Goal: Task Accomplishment & Management: Manage account settings

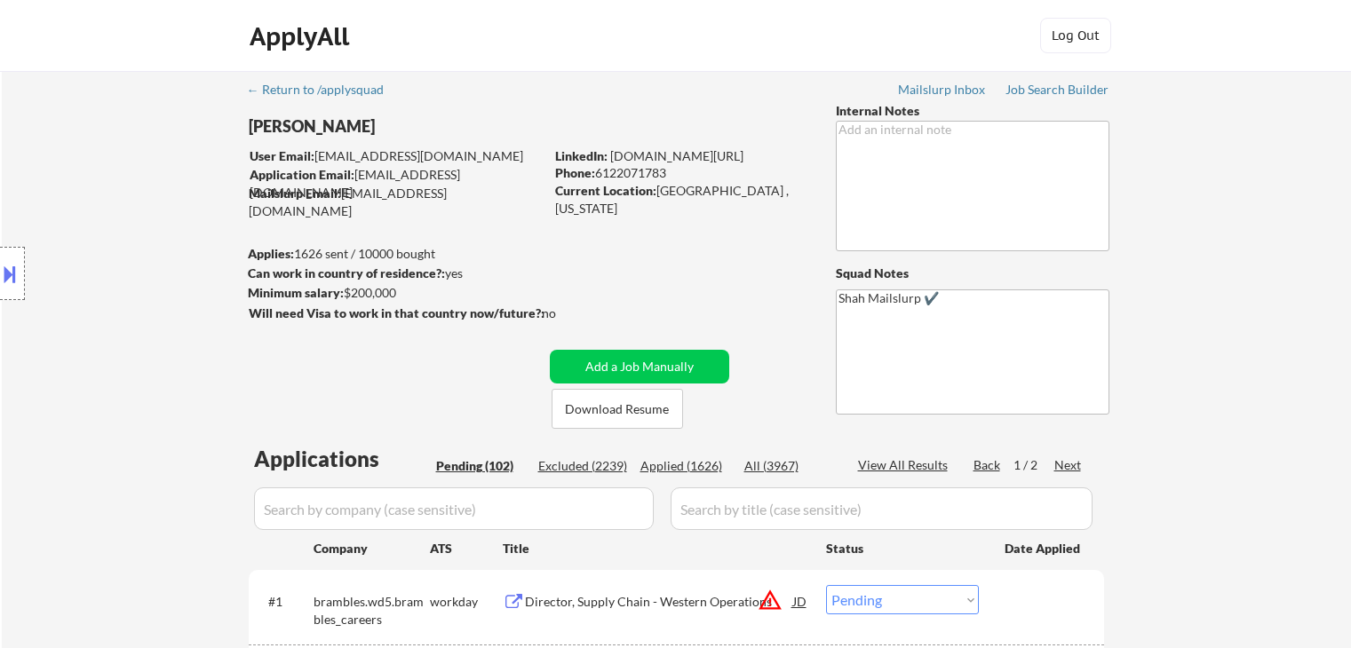
select select ""pending""
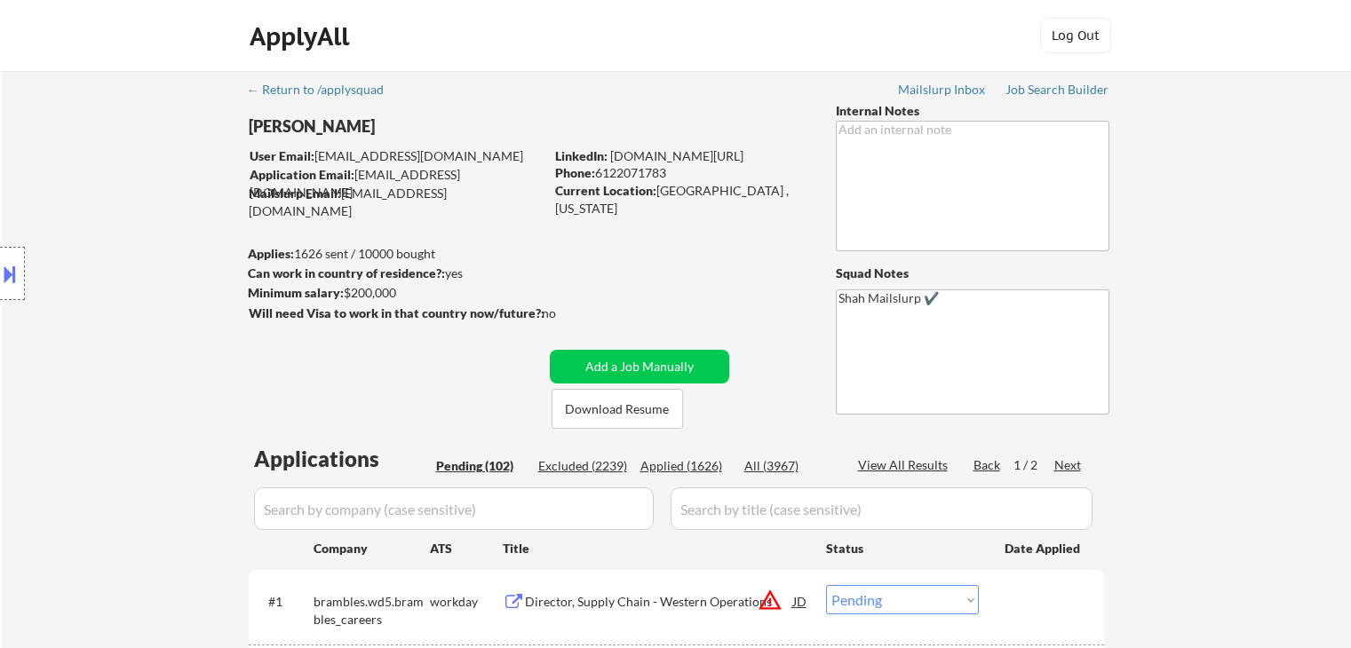
select select ""pending""
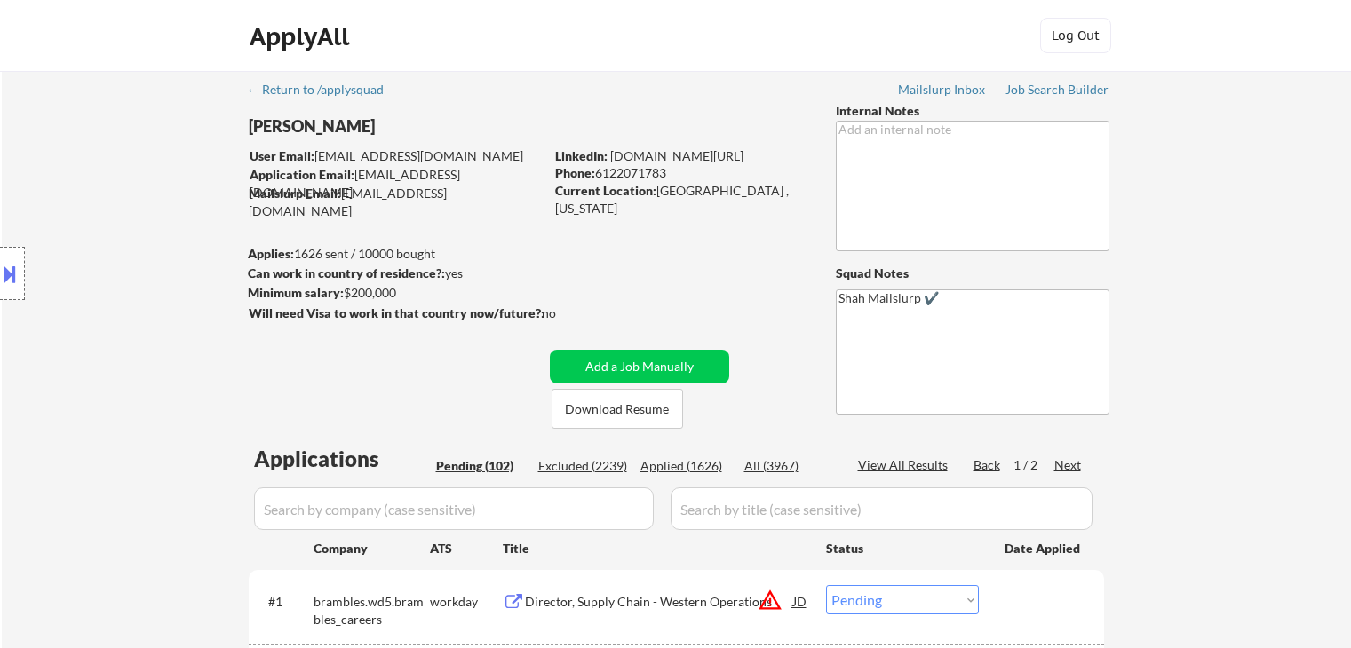
select select ""pending""
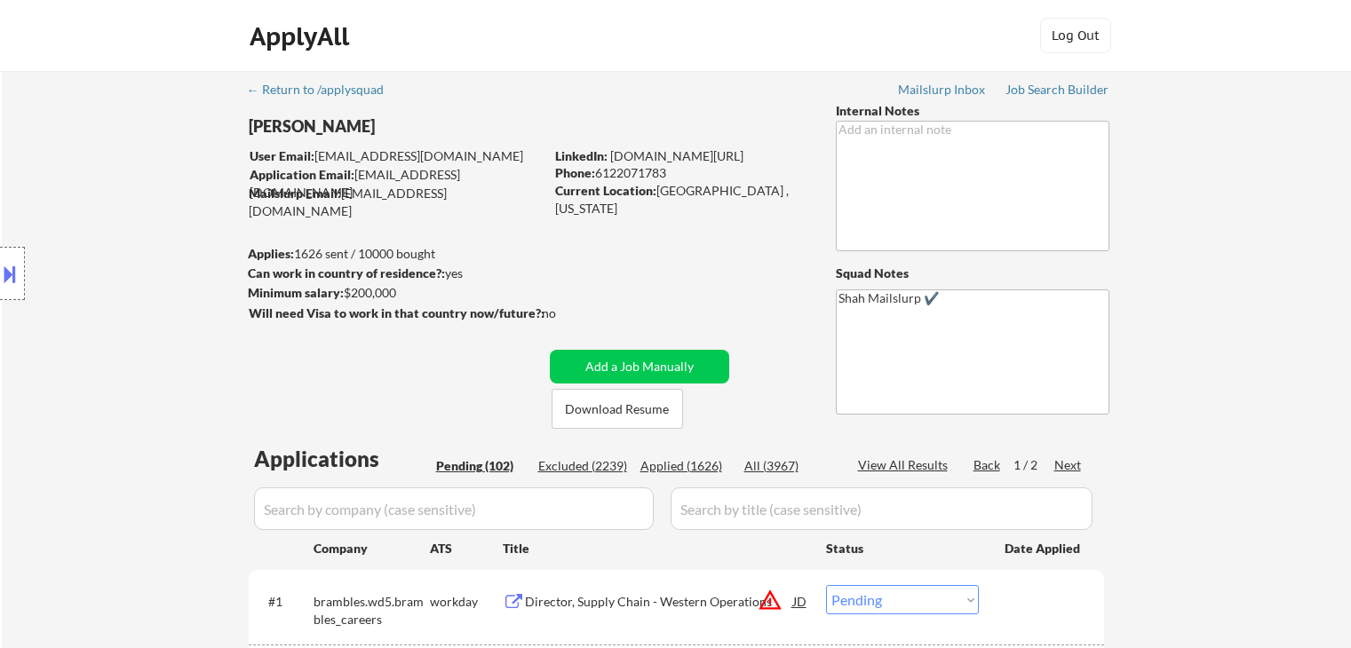
select select ""pending""
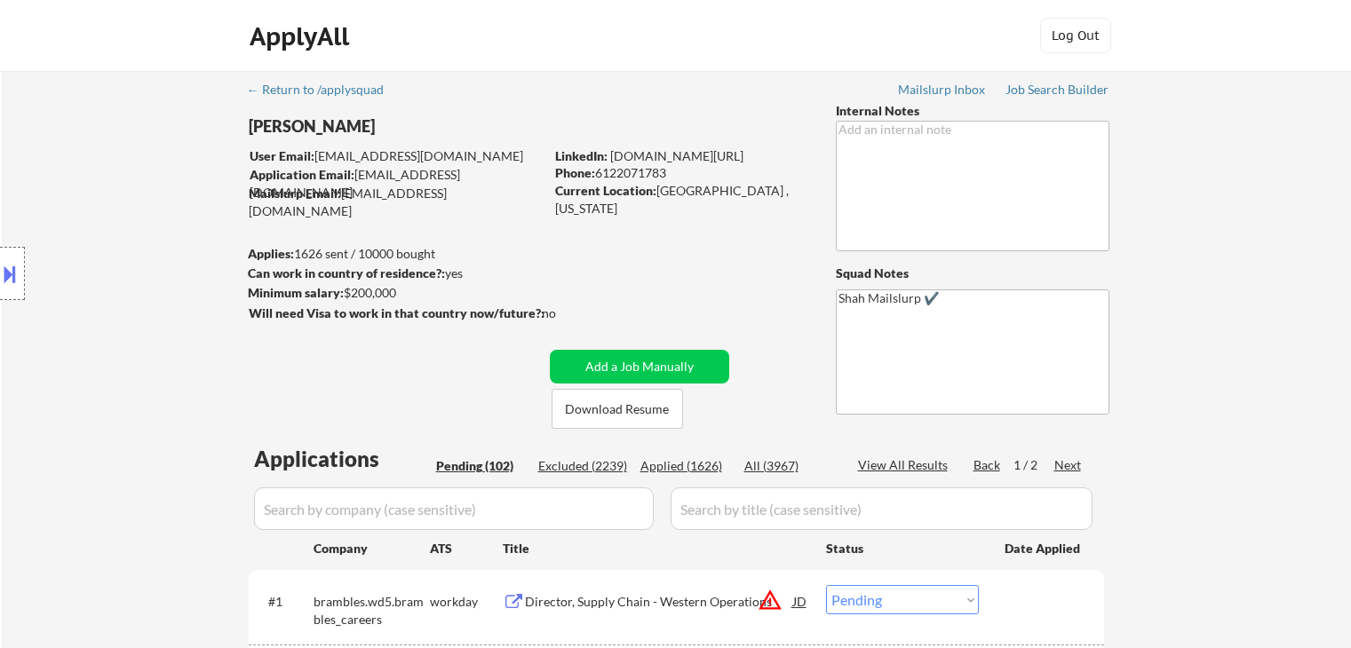
select select ""pending""
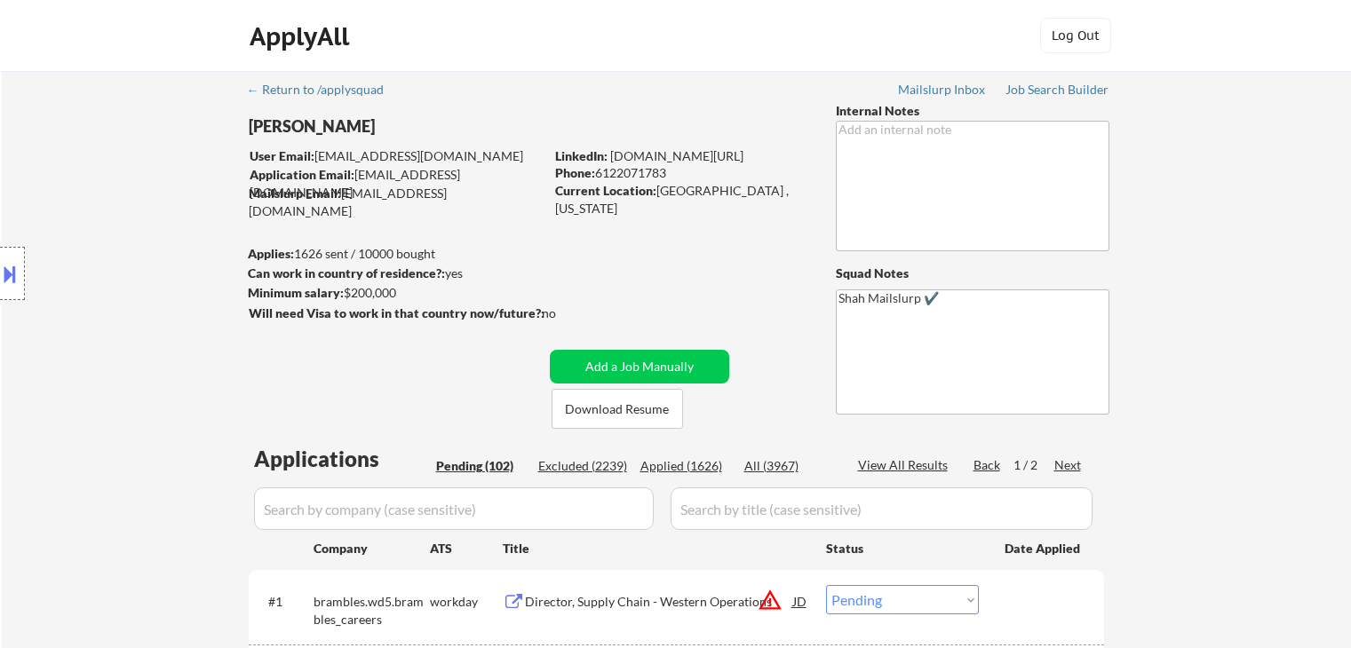
select select ""pending""
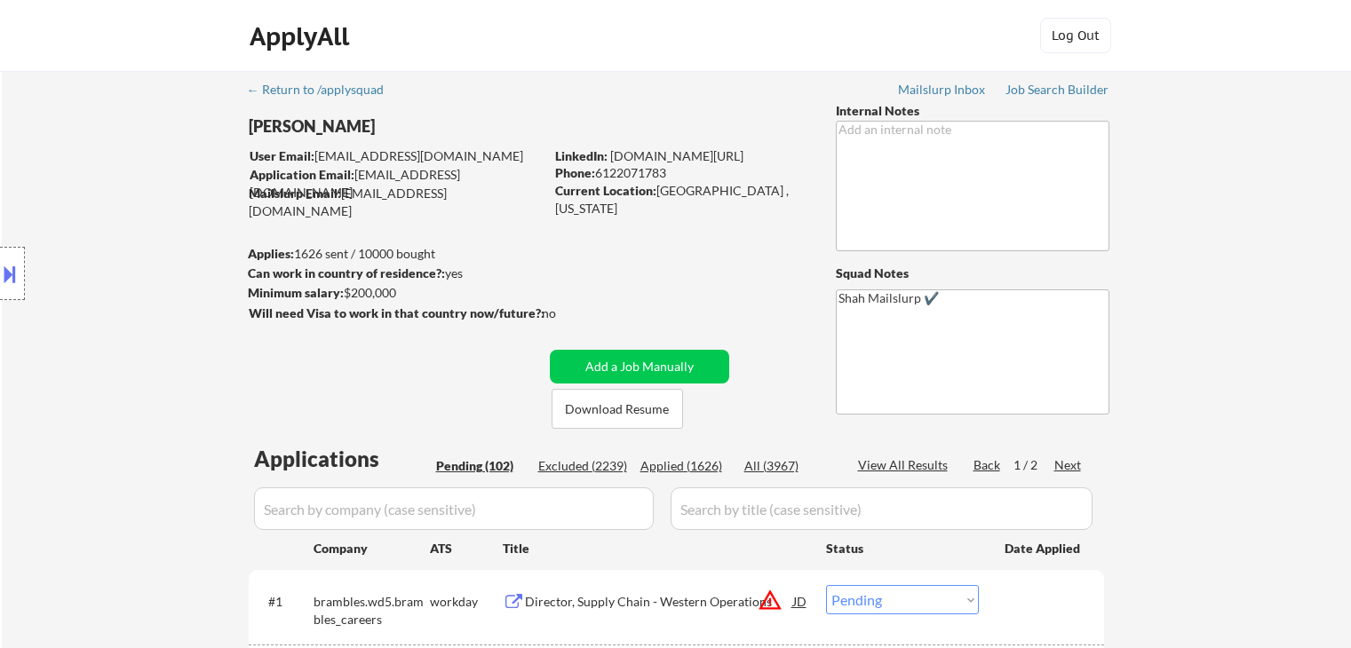
select select ""pending""
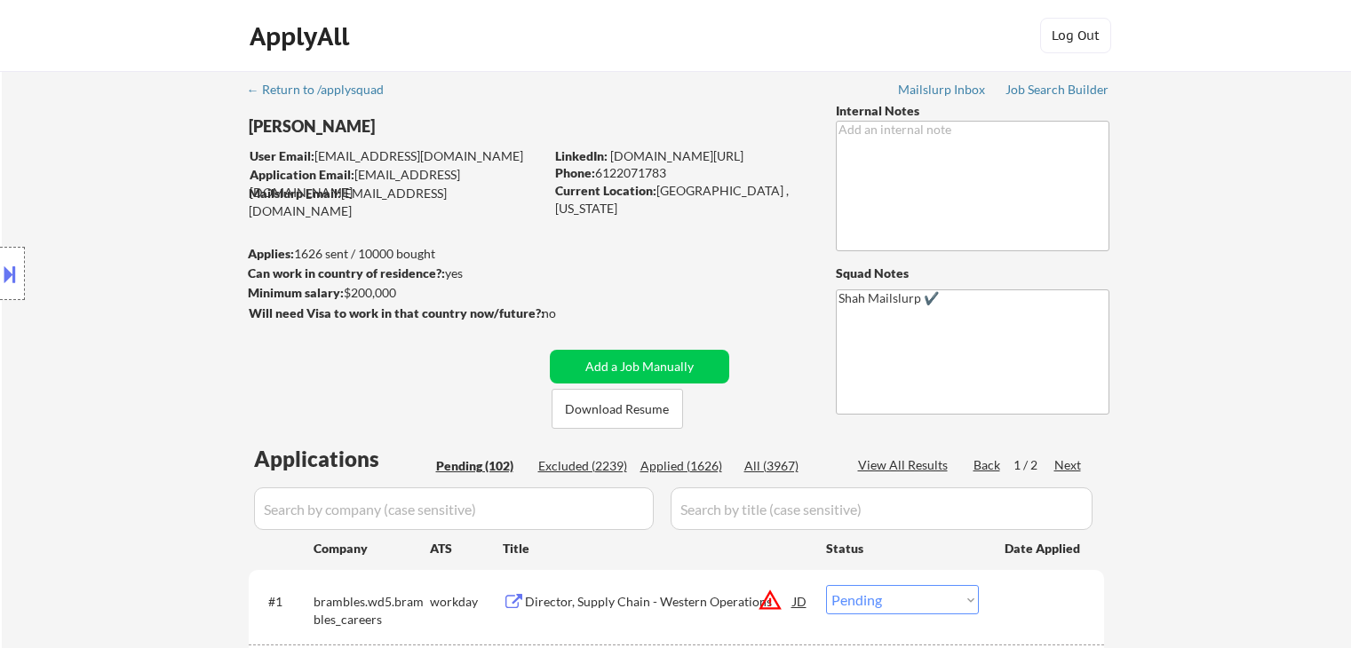
select select ""pending""
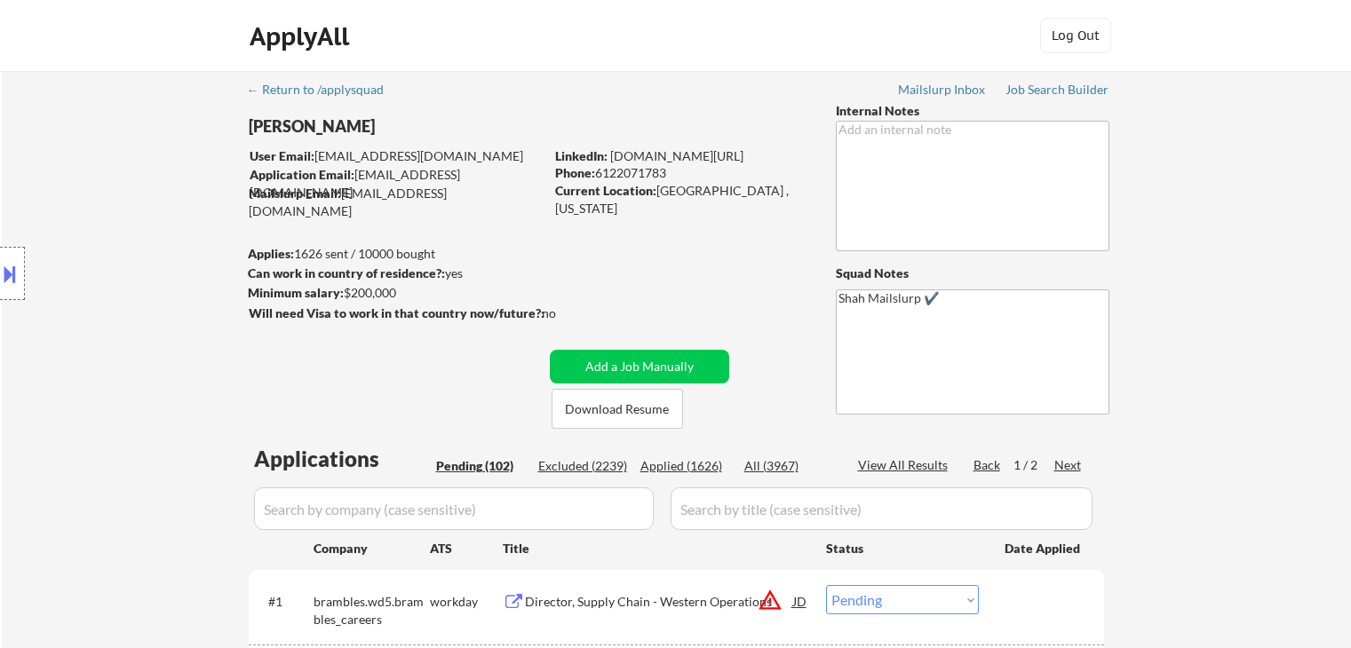
select select ""pending""
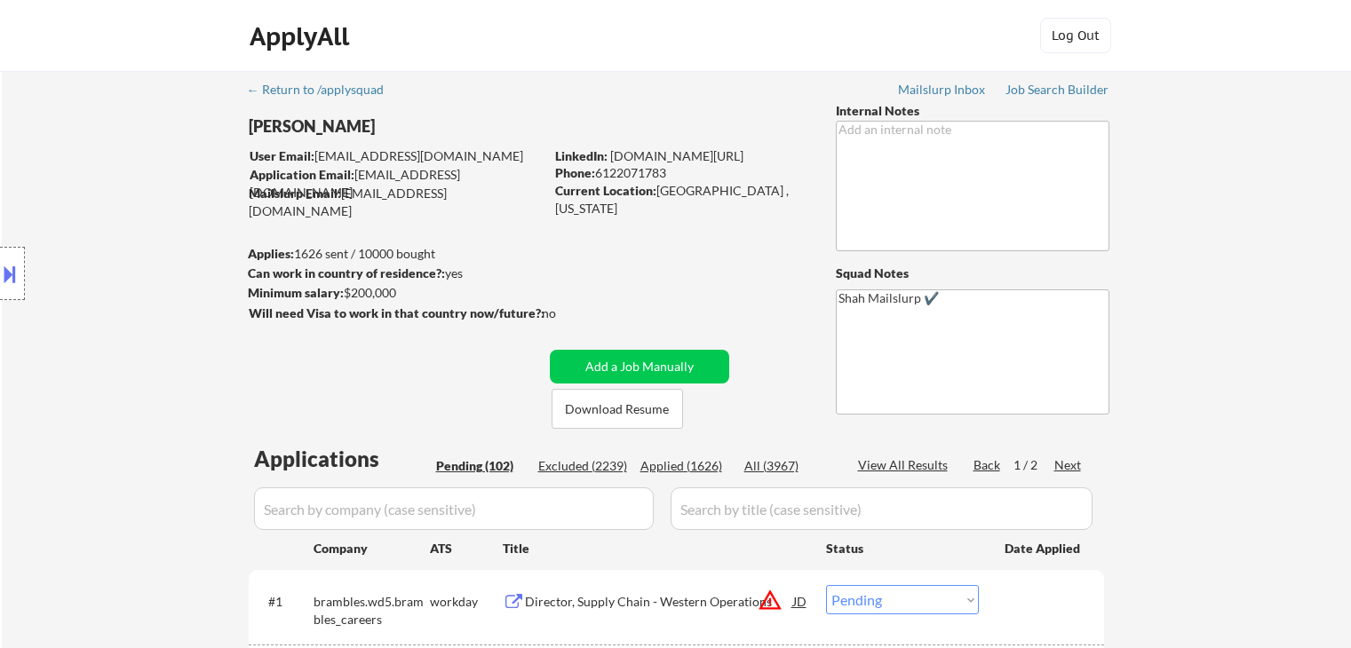
select select ""pending""
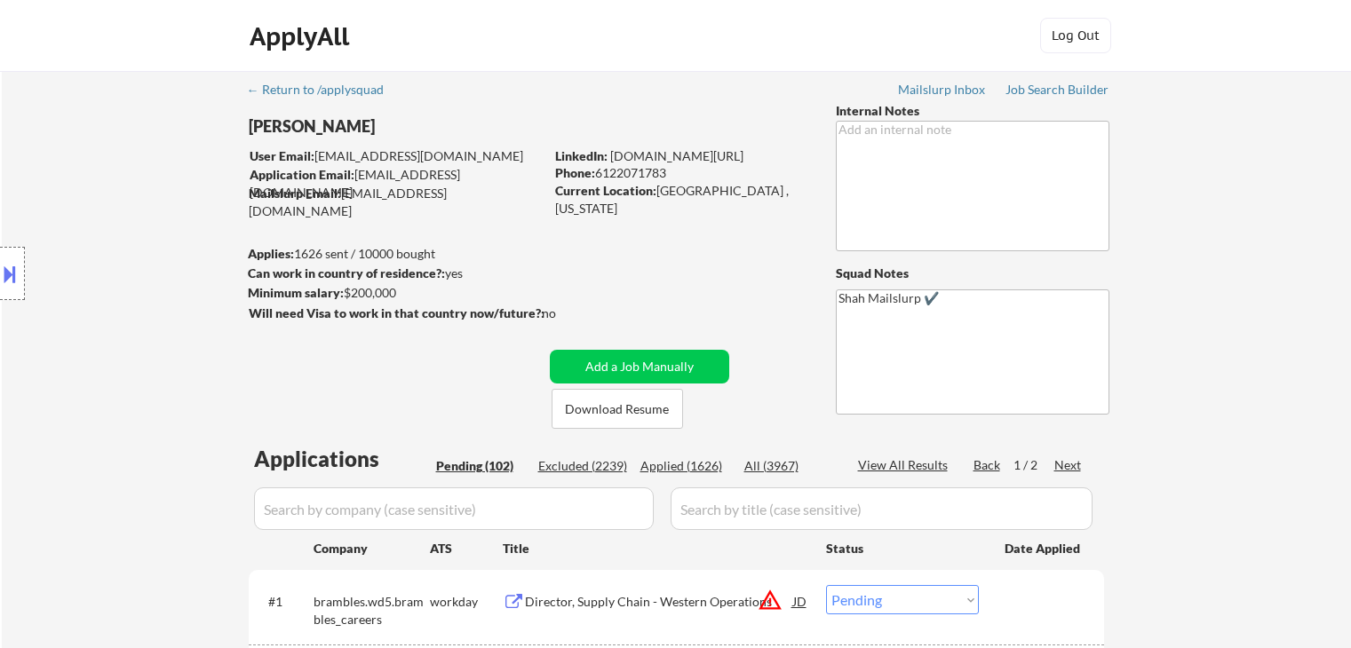
select select ""pending""
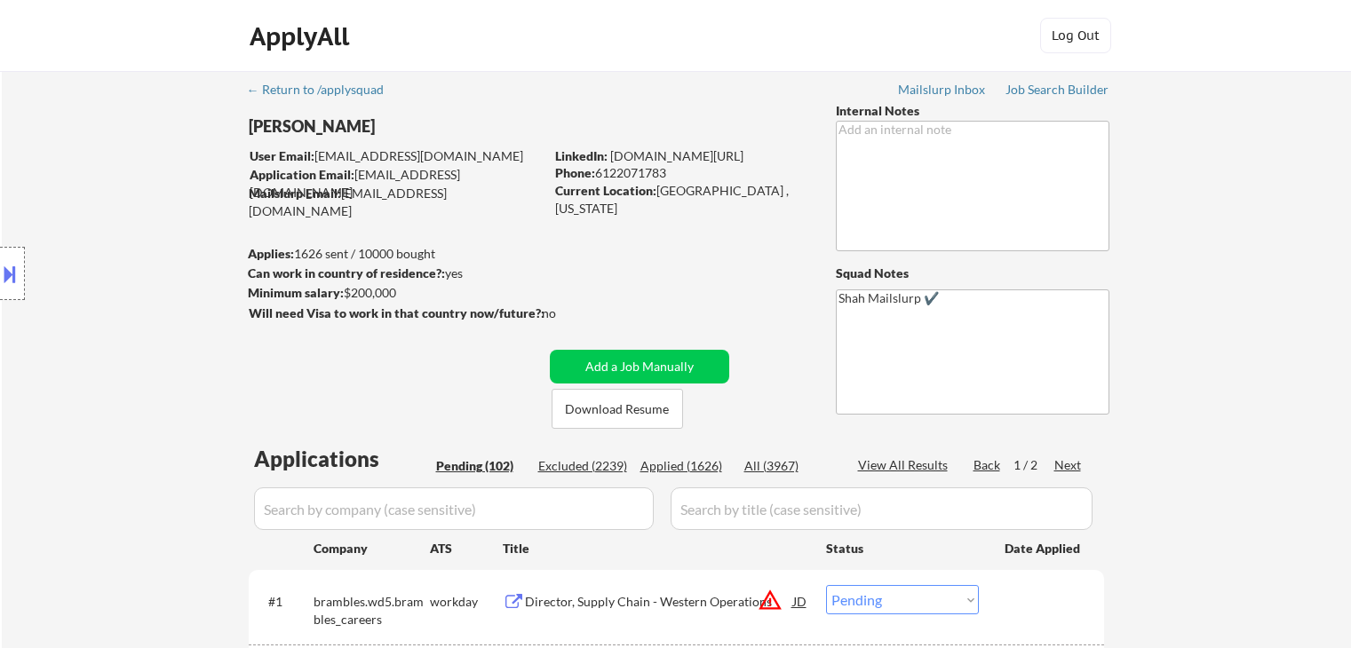
select select ""pending""
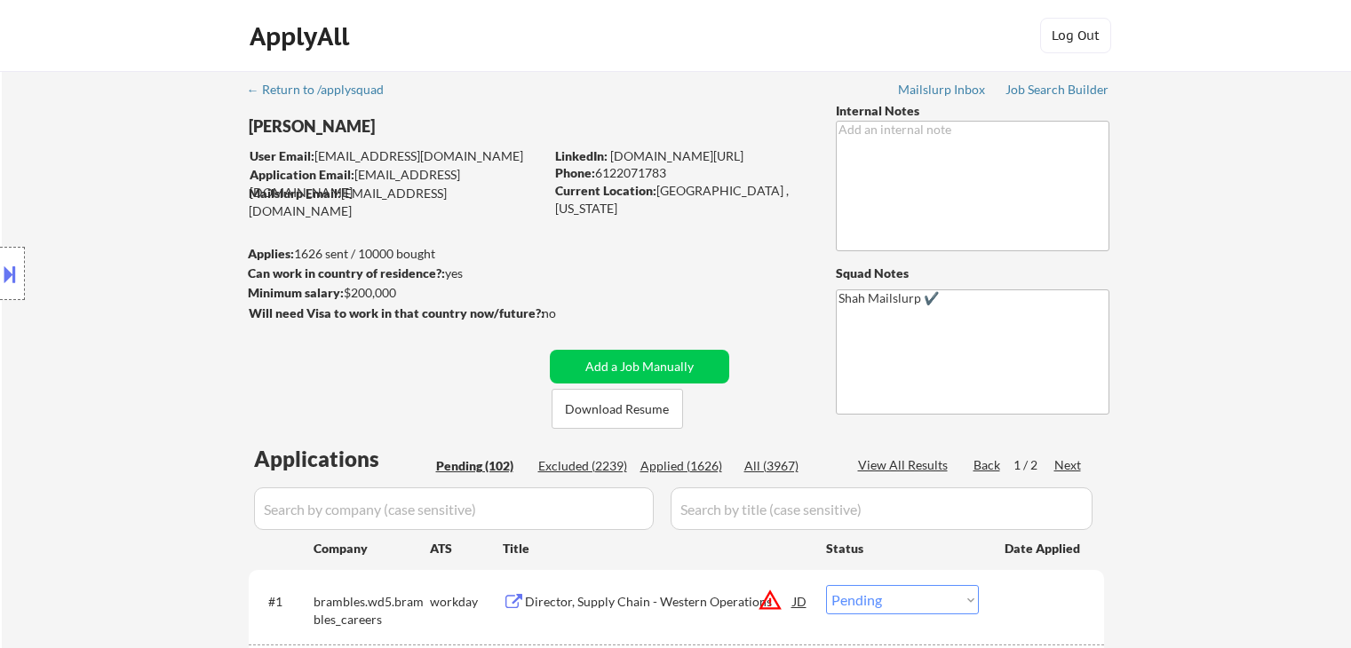
select select ""pending""
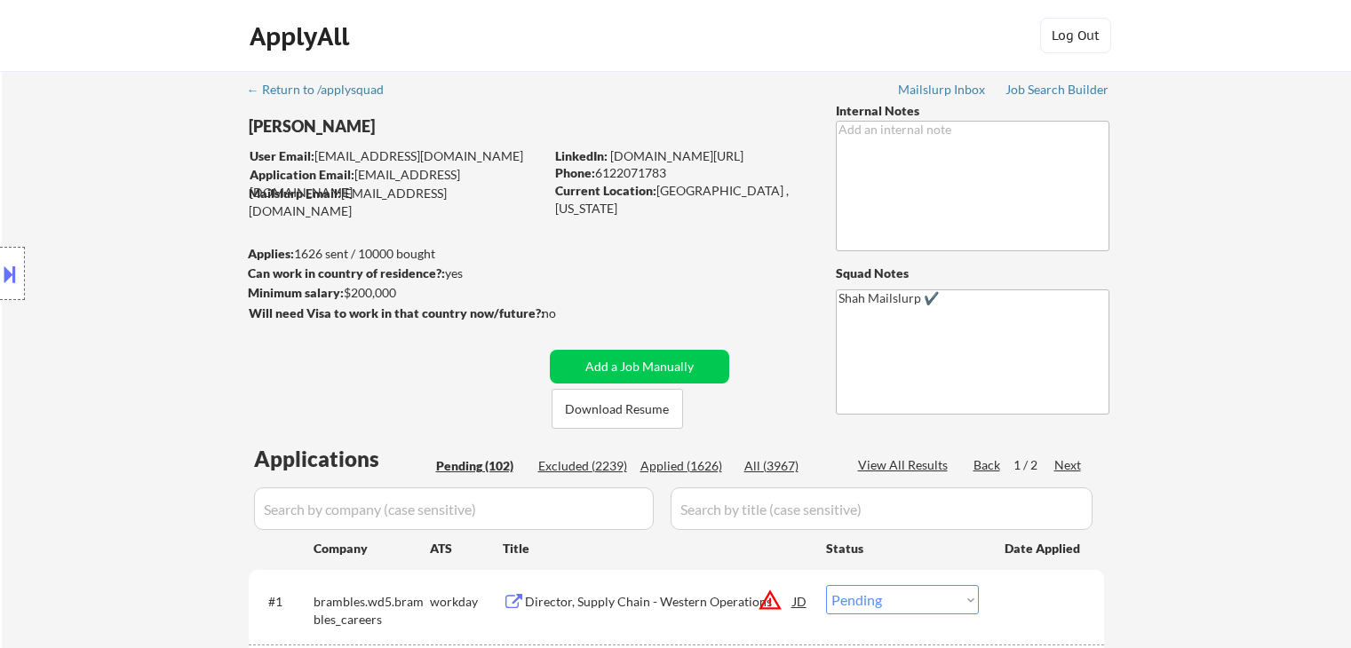
select select ""pending""
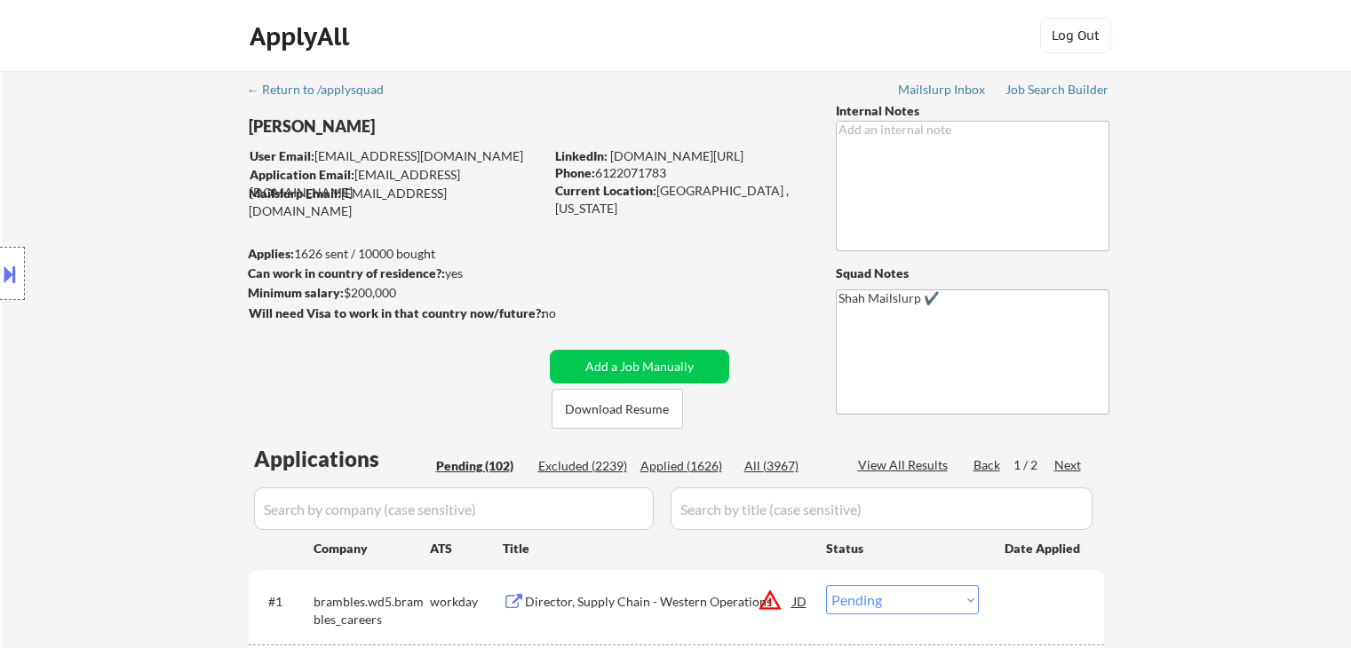
select select ""pending""
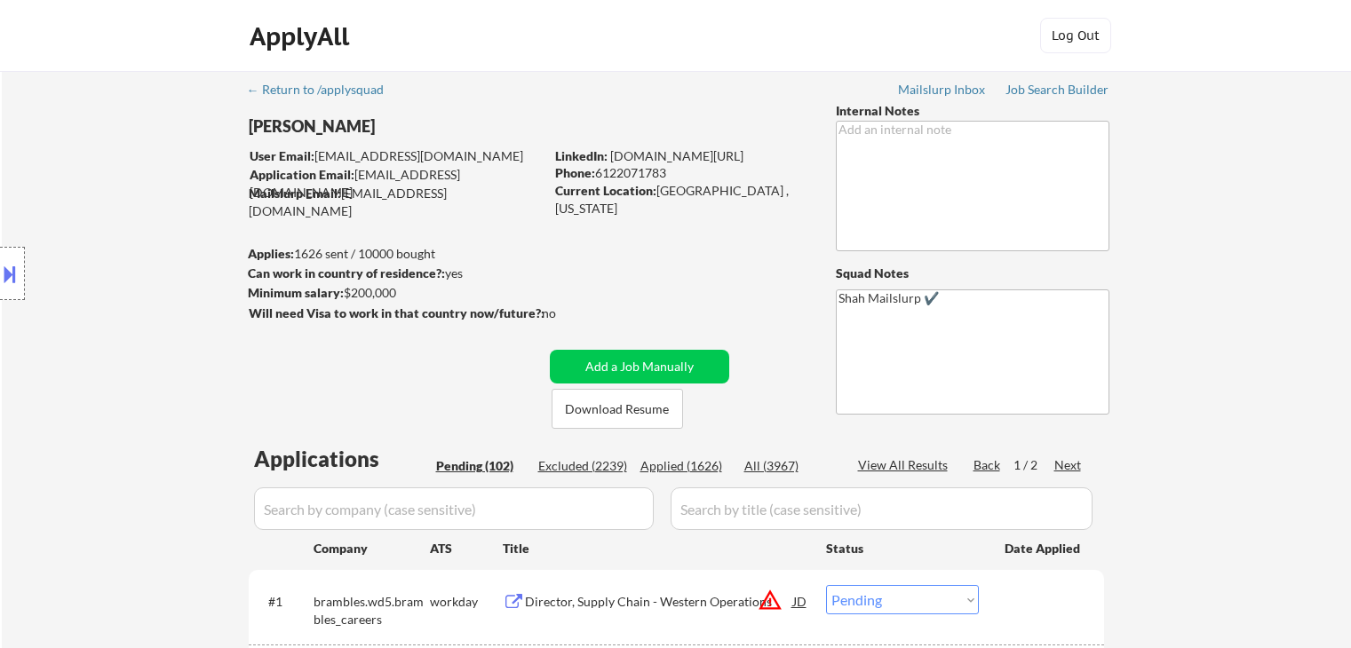
select select ""pending""
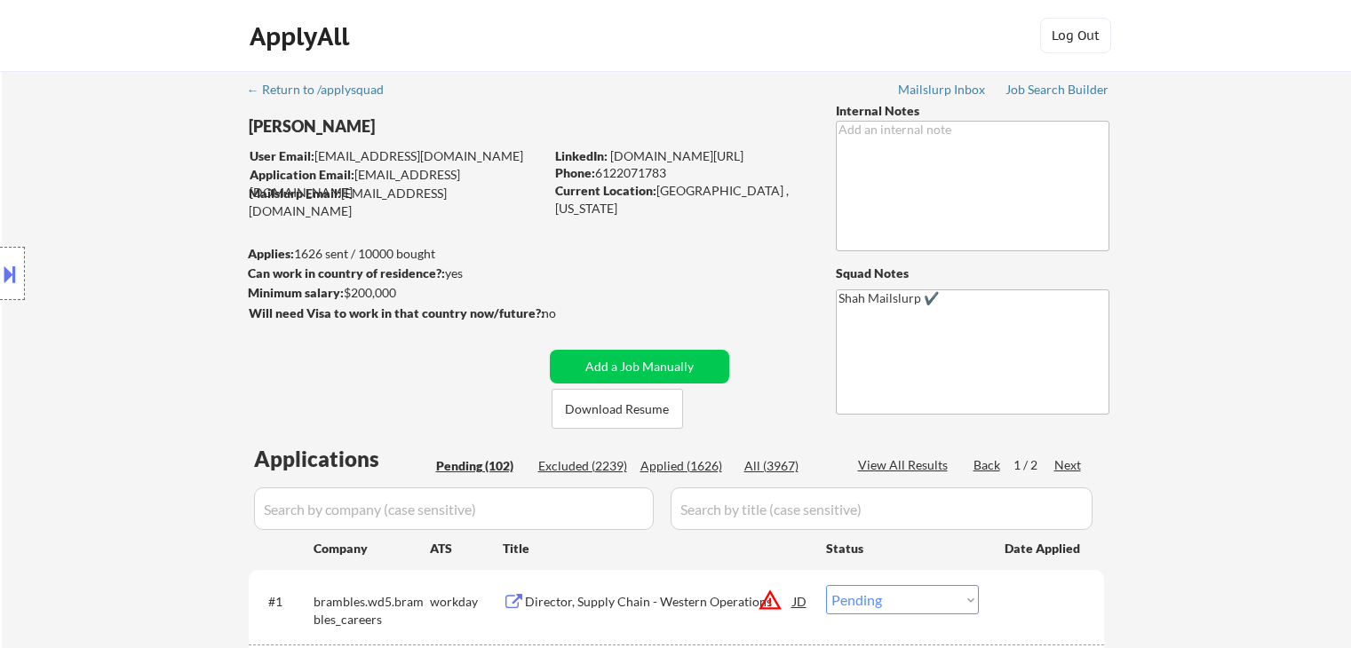
select select ""pending""
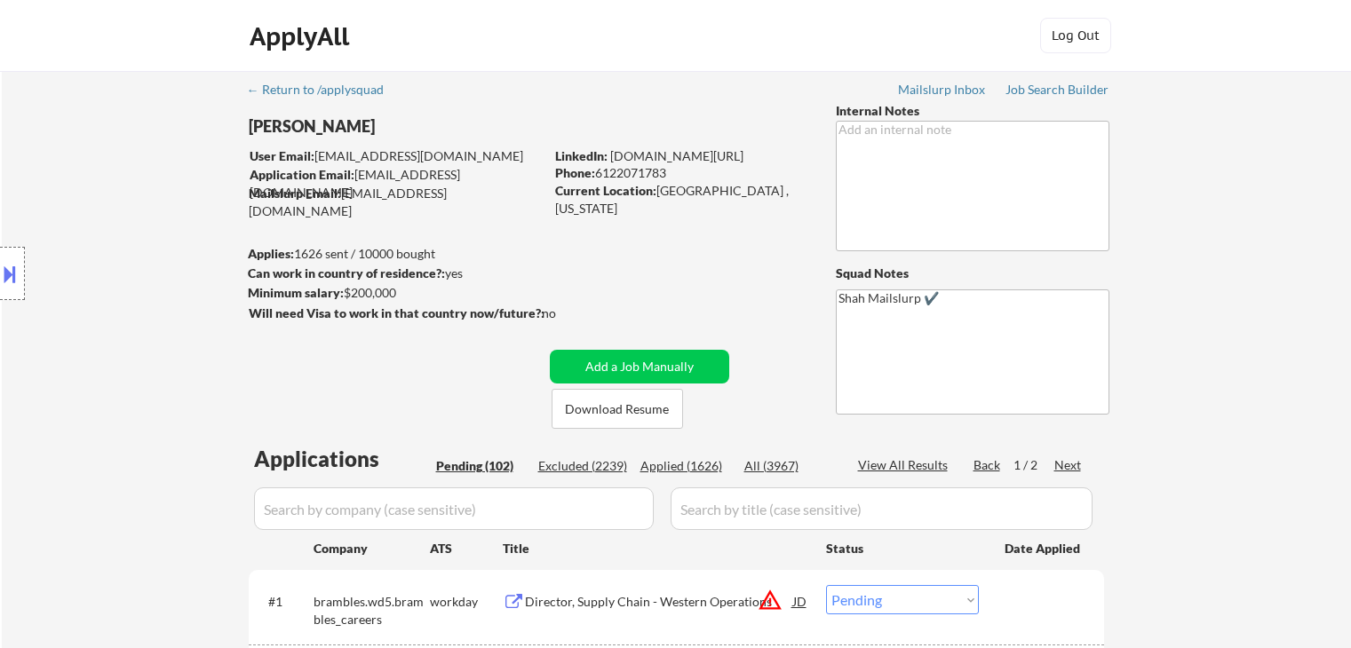
select select ""pending""
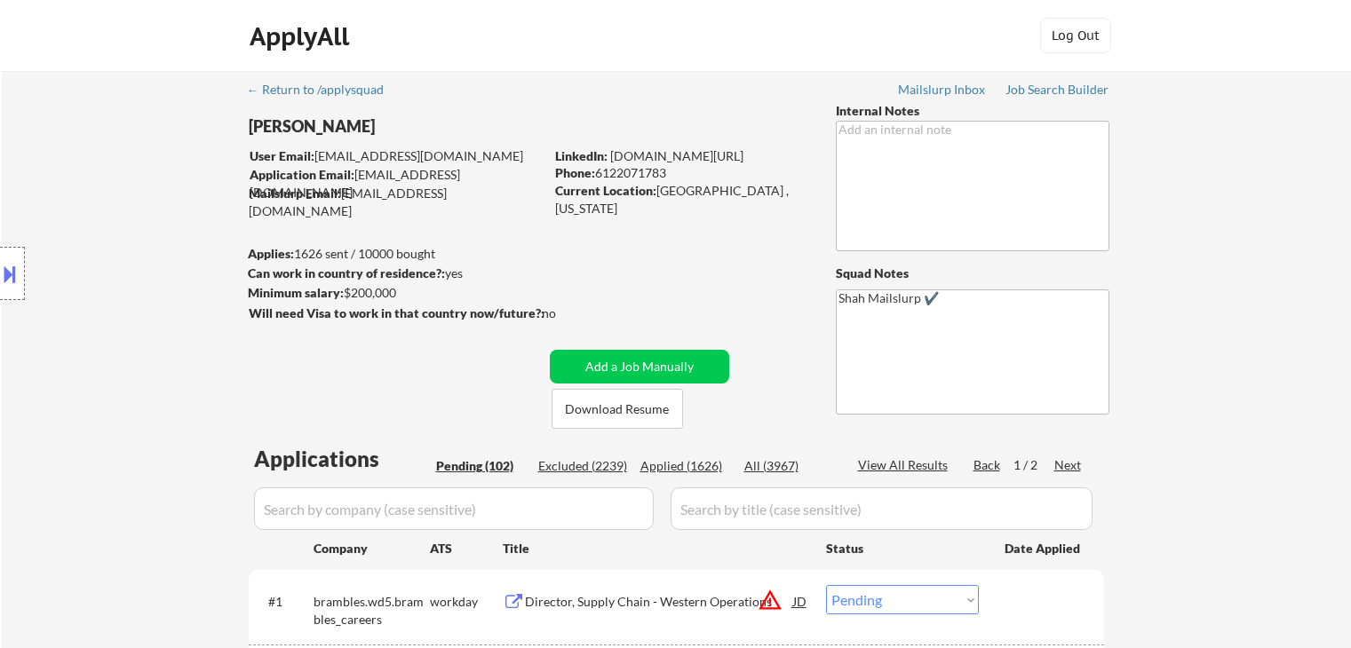
select select ""pending""
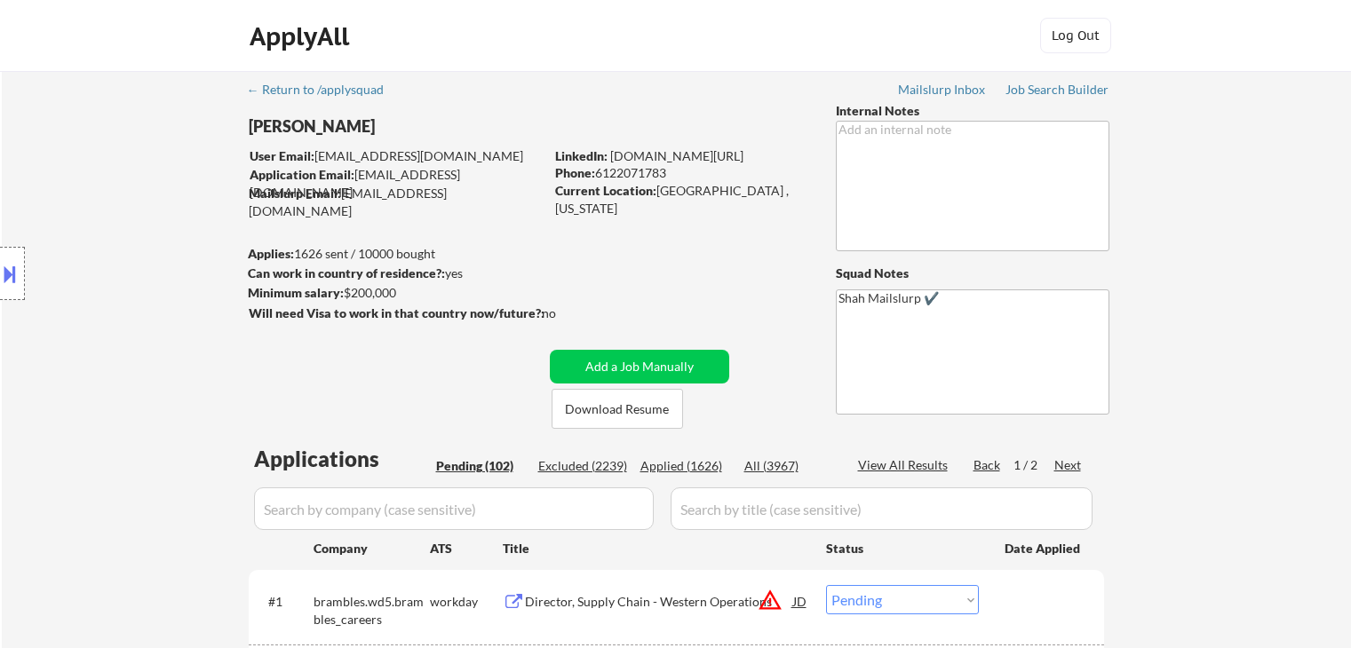
select select ""pending""
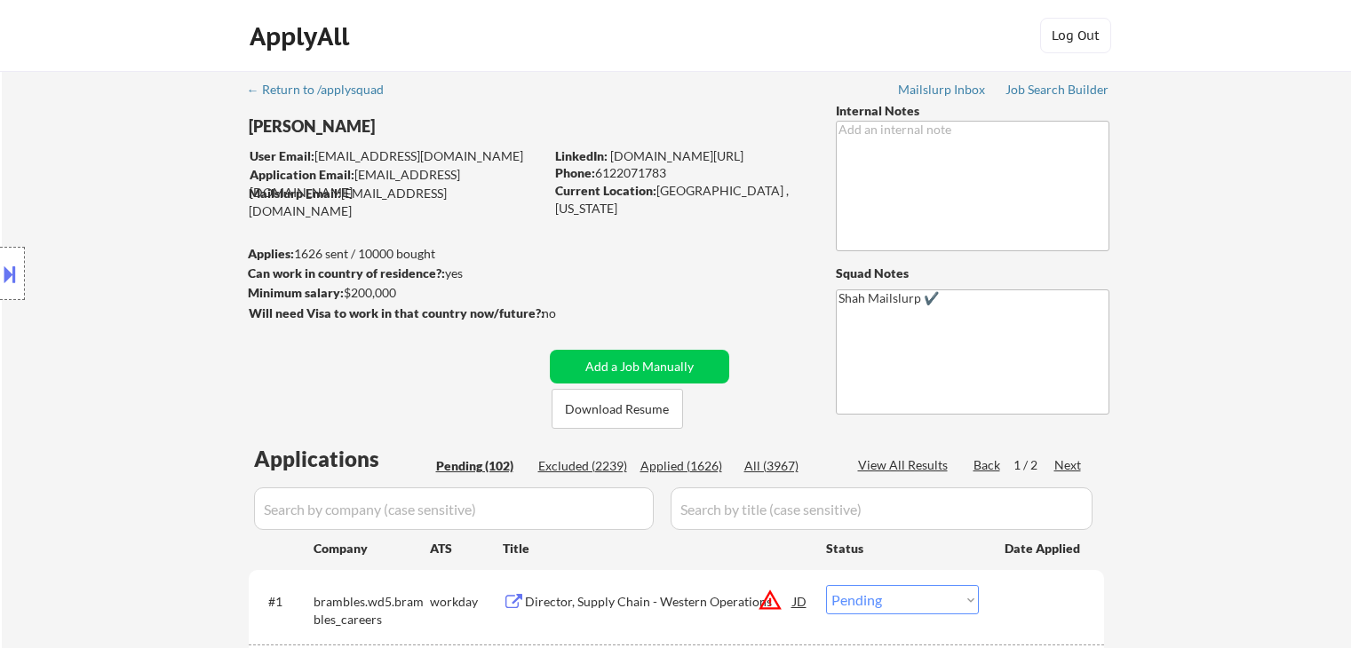
scroll to position [444, 0]
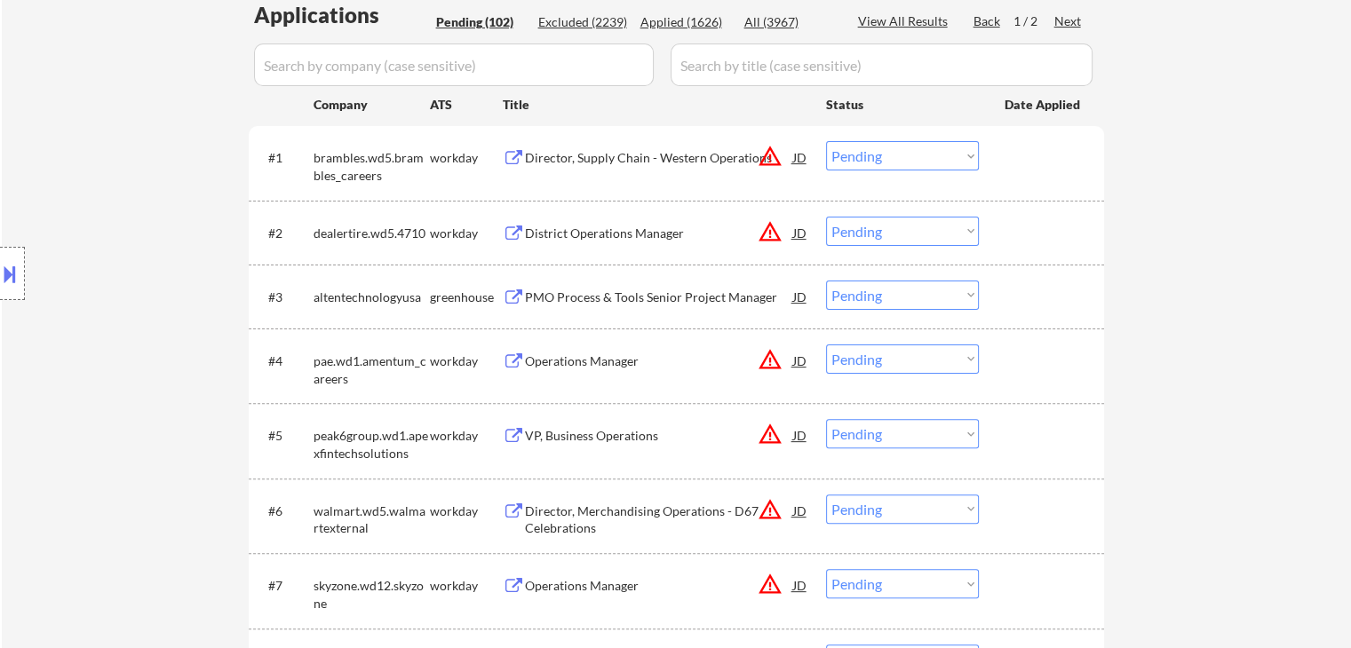
click at [103, 207] on div "Location Inclusions:" at bounding box center [159, 274] width 318 height 330
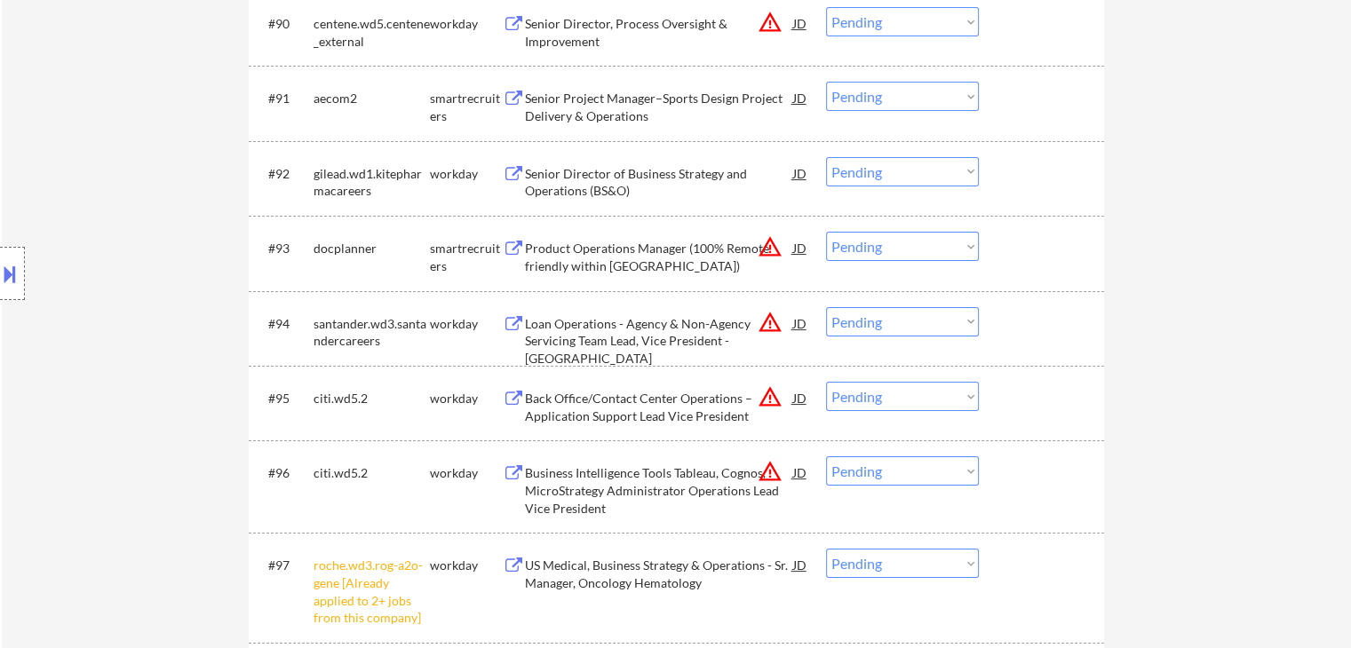
scroll to position [6840, 0]
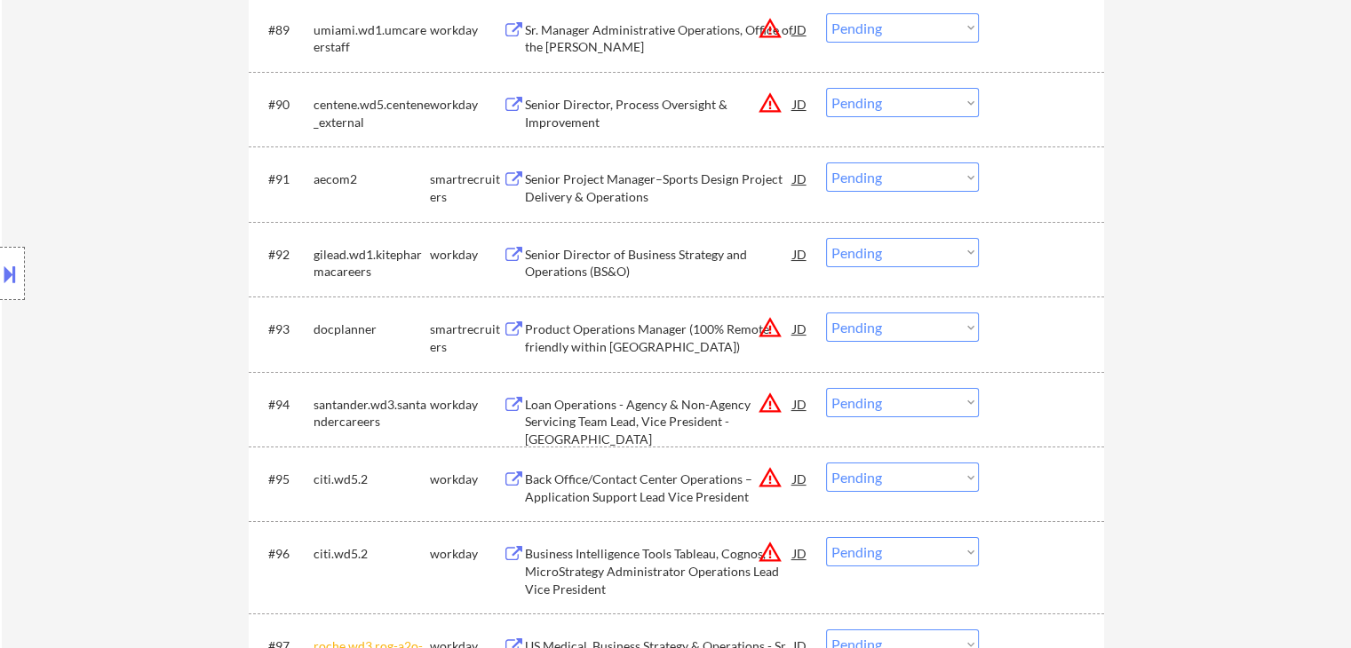
click at [560, 340] on div "Product Operations Manager (100% Remote friendly within [GEOGRAPHIC_DATA])" at bounding box center [659, 338] width 268 height 35
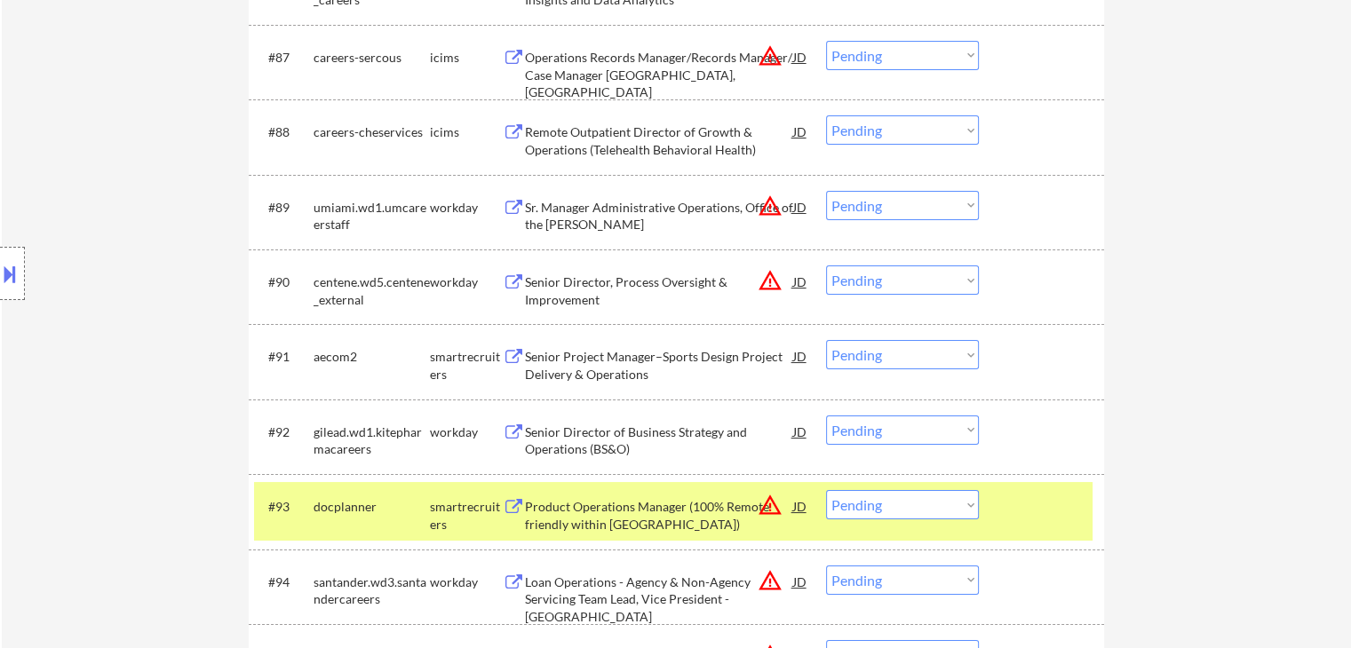
click at [560, 368] on div "Senior Project Manager–Sports Design Project Delivery & Operations" at bounding box center [659, 365] width 268 height 35
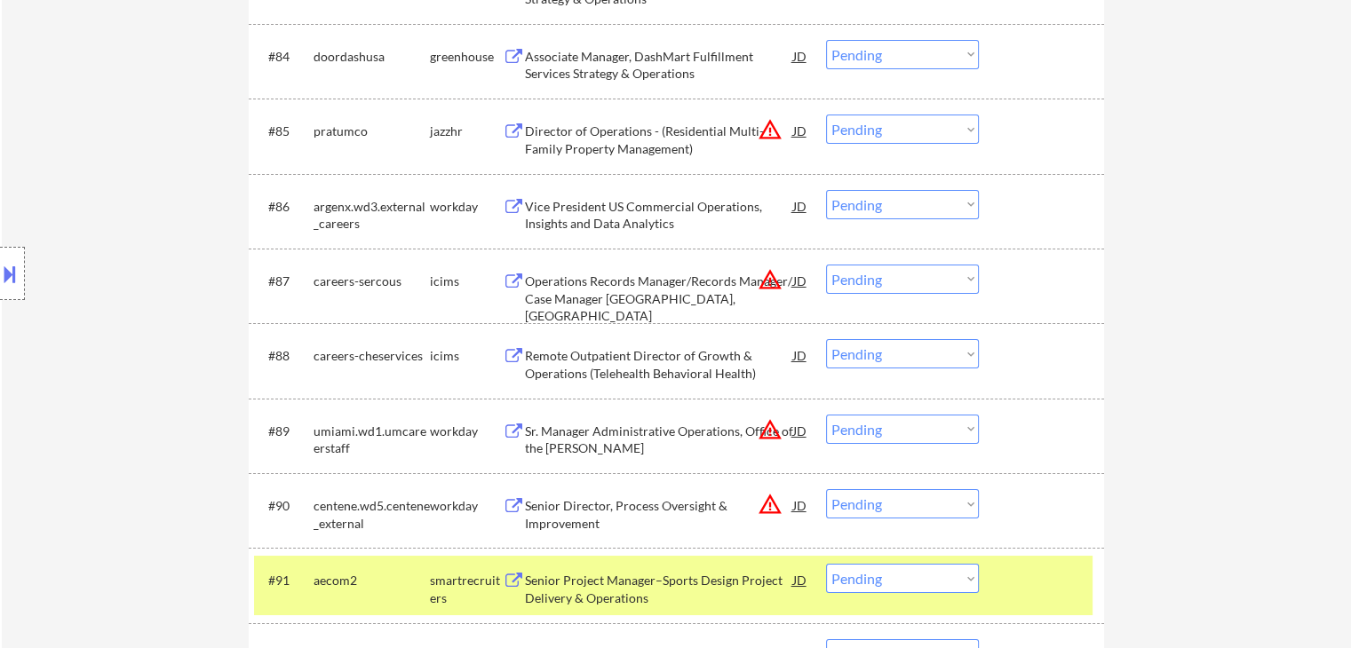
scroll to position [6396, 0]
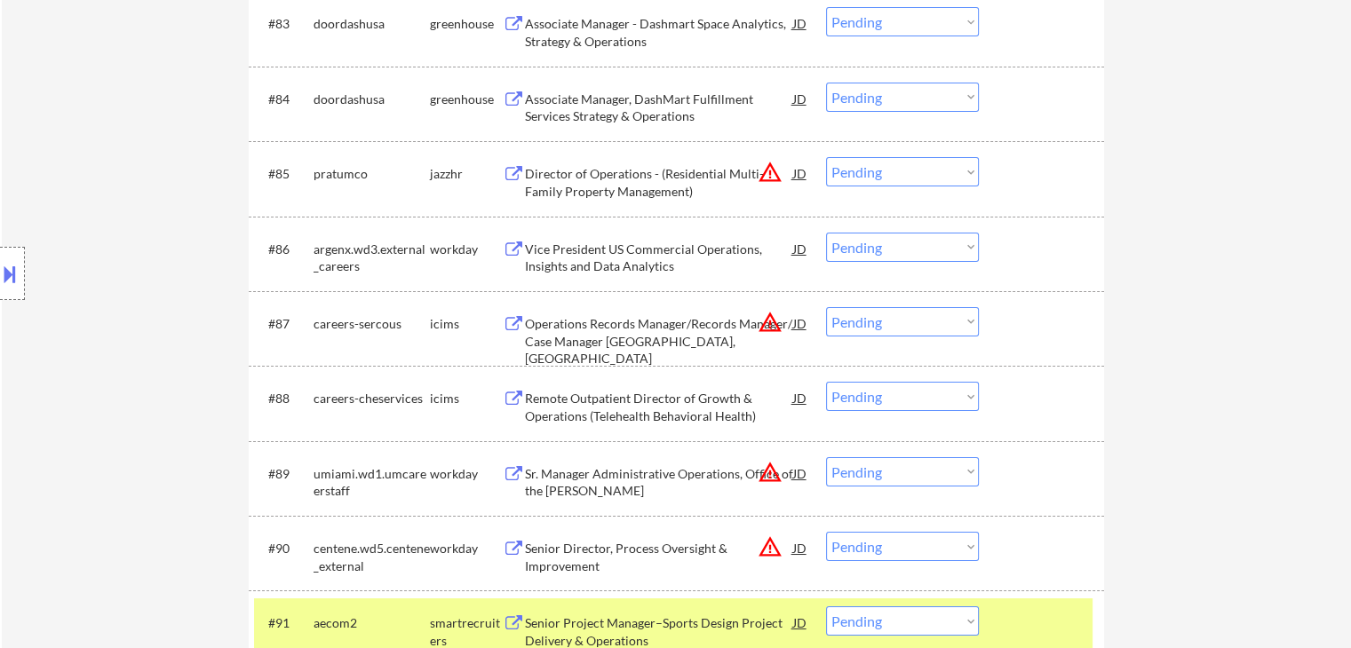
drag, startPoint x: 562, startPoint y: 189, endPoint x: 564, endPoint y: 176, distance: 13.4
click at [562, 187] on div "Director of Operations - (Residential Multi-Family Property Management)" at bounding box center [659, 182] width 268 height 35
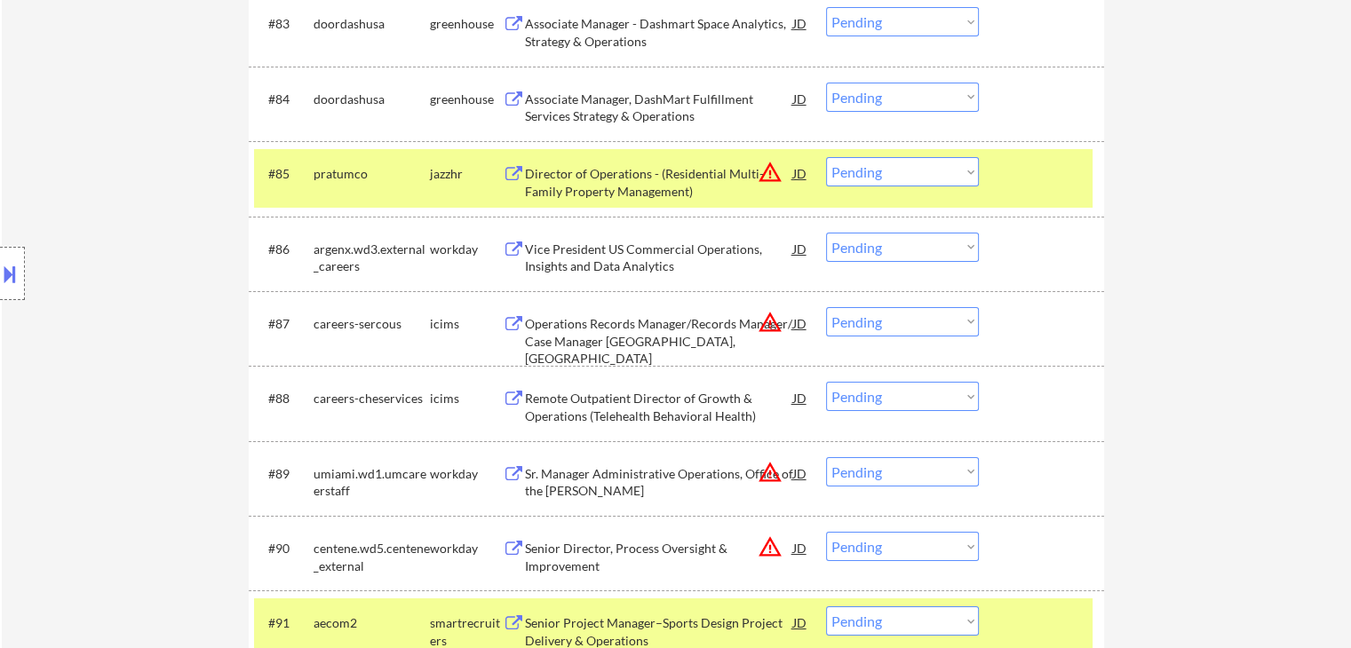
click at [572, 120] on div "Associate Manager, DashMart Fulfillment Services Strategy & Operations" at bounding box center [659, 108] width 268 height 35
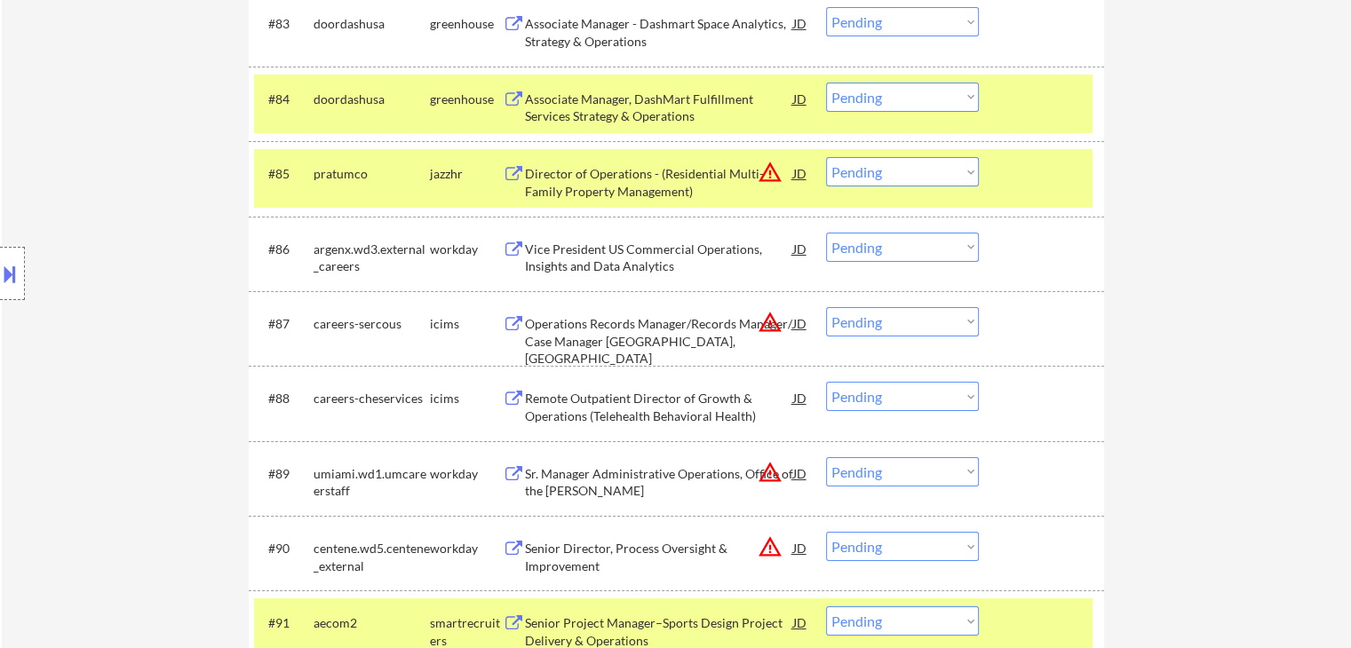
scroll to position [6130, 0]
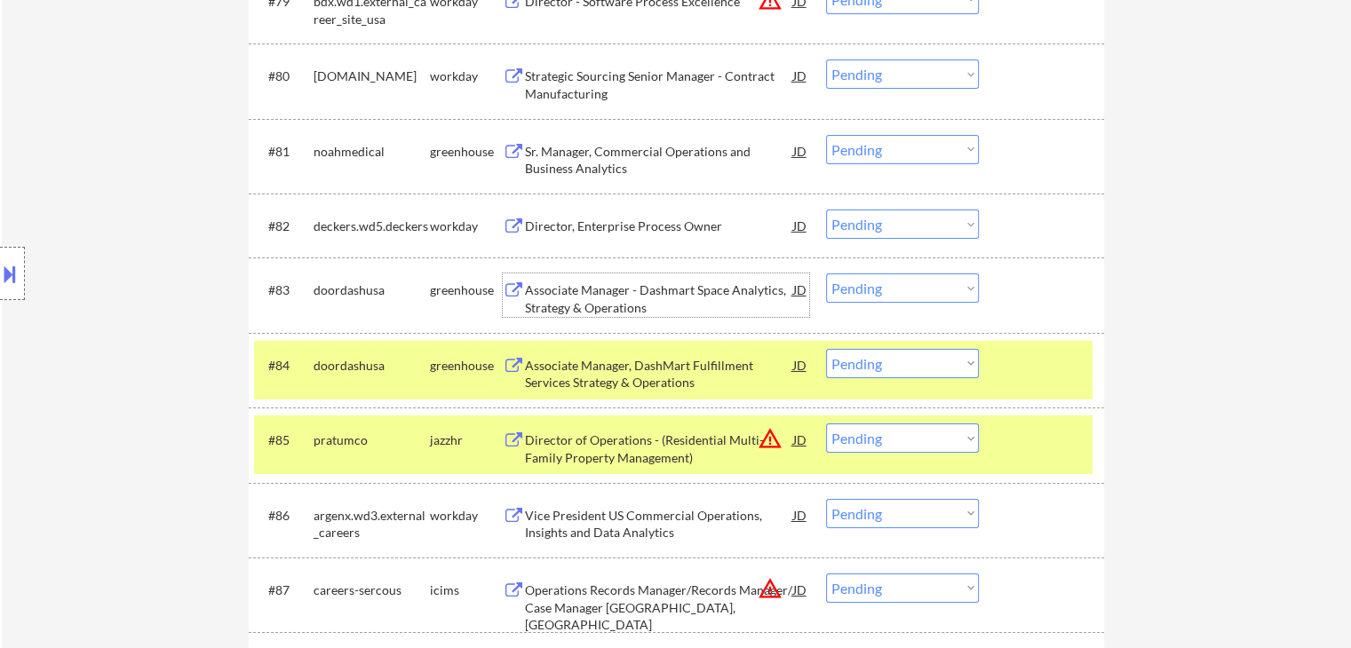
click at [560, 289] on div "Associate Manager - Dashmart Space Analytics, Strategy & Operations" at bounding box center [659, 299] width 268 height 35
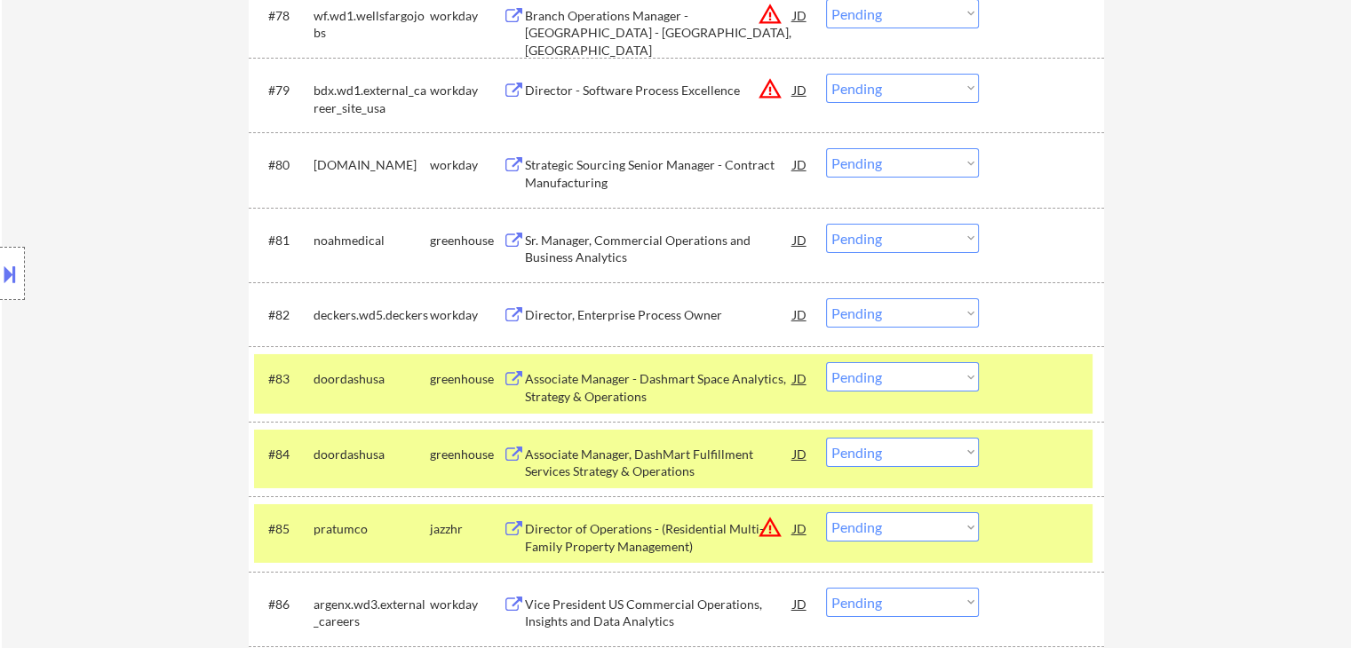
click at [578, 251] on div "Sr. Manager, Commercial Operations and Business Analytics" at bounding box center [659, 249] width 268 height 35
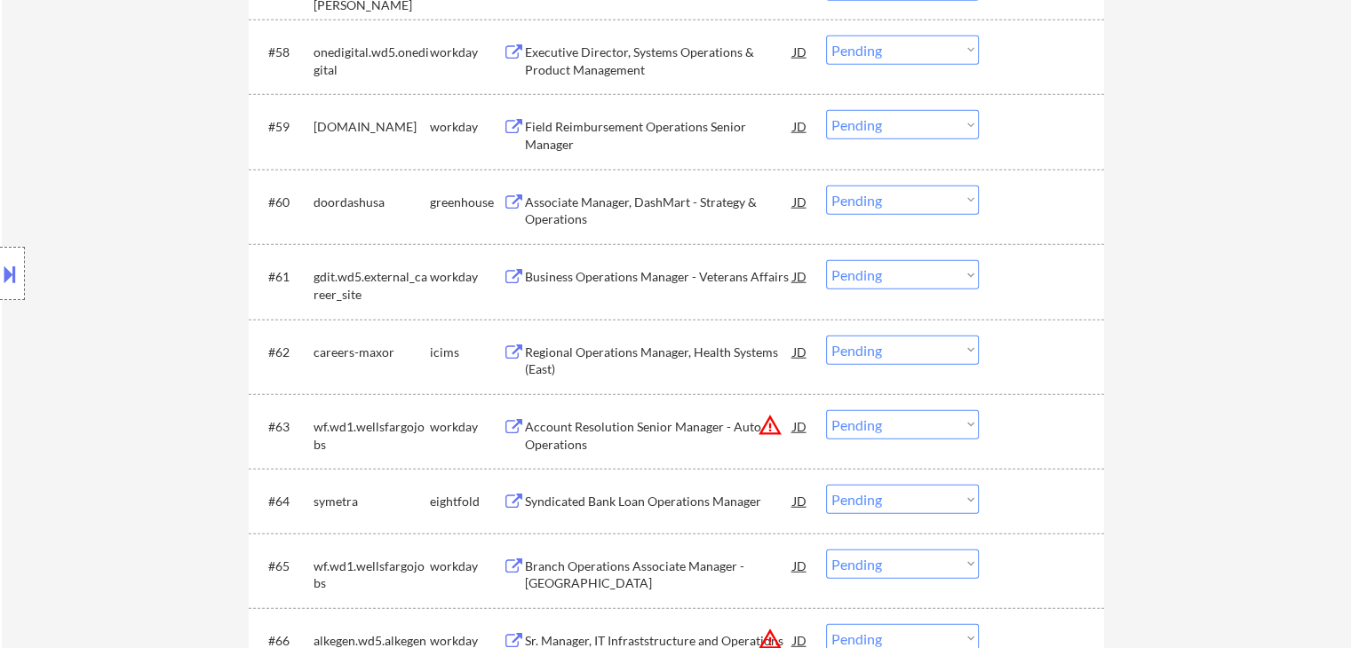
click at [556, 202] on div "Associate Manager, DashMart - Strategy & Operations" at bounding box center [659, 211] width 268 height 35
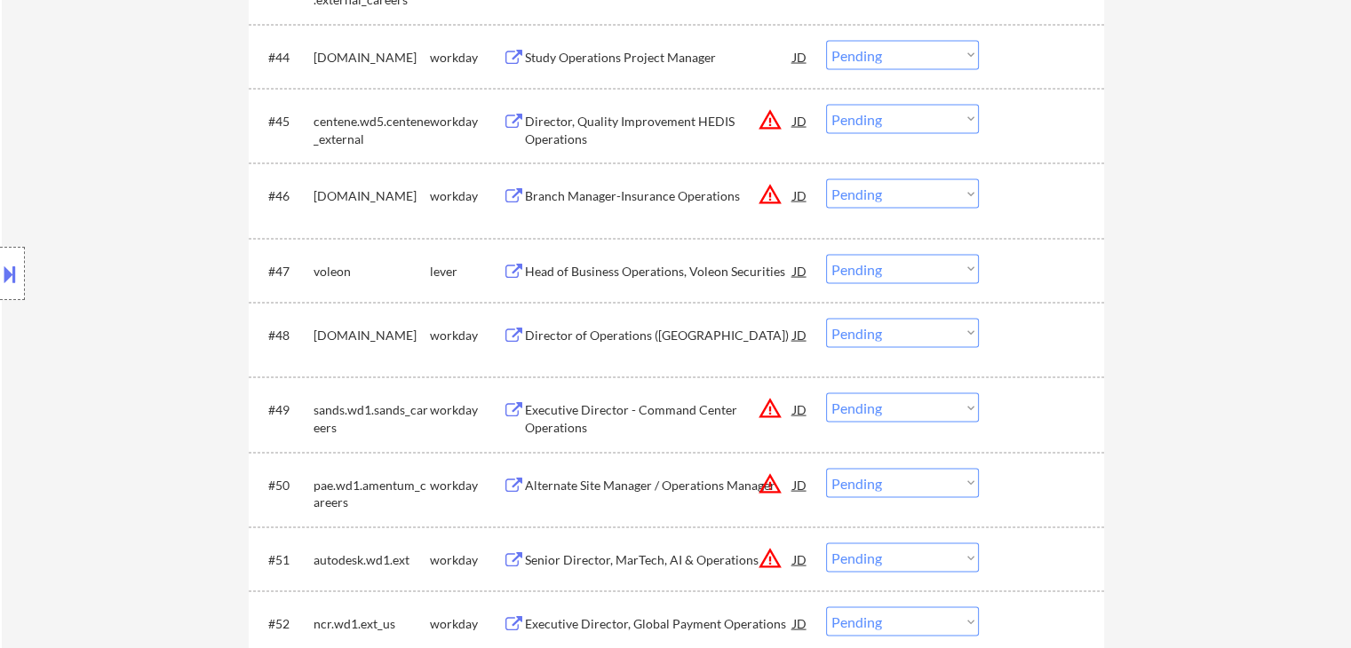
scroll to position [3465, 0]
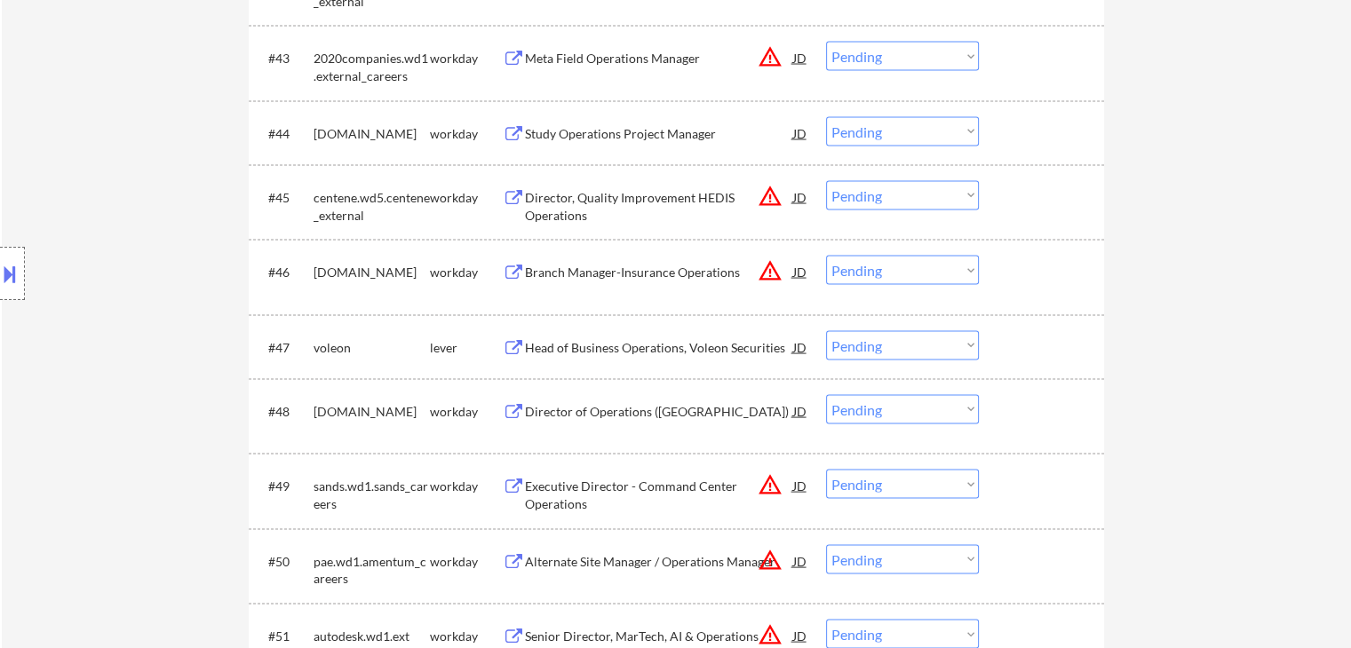
click at [583, 345] on div "Head of Business Operations, Voleon Securities" at bounding box center [659, 348] width 268 height 18
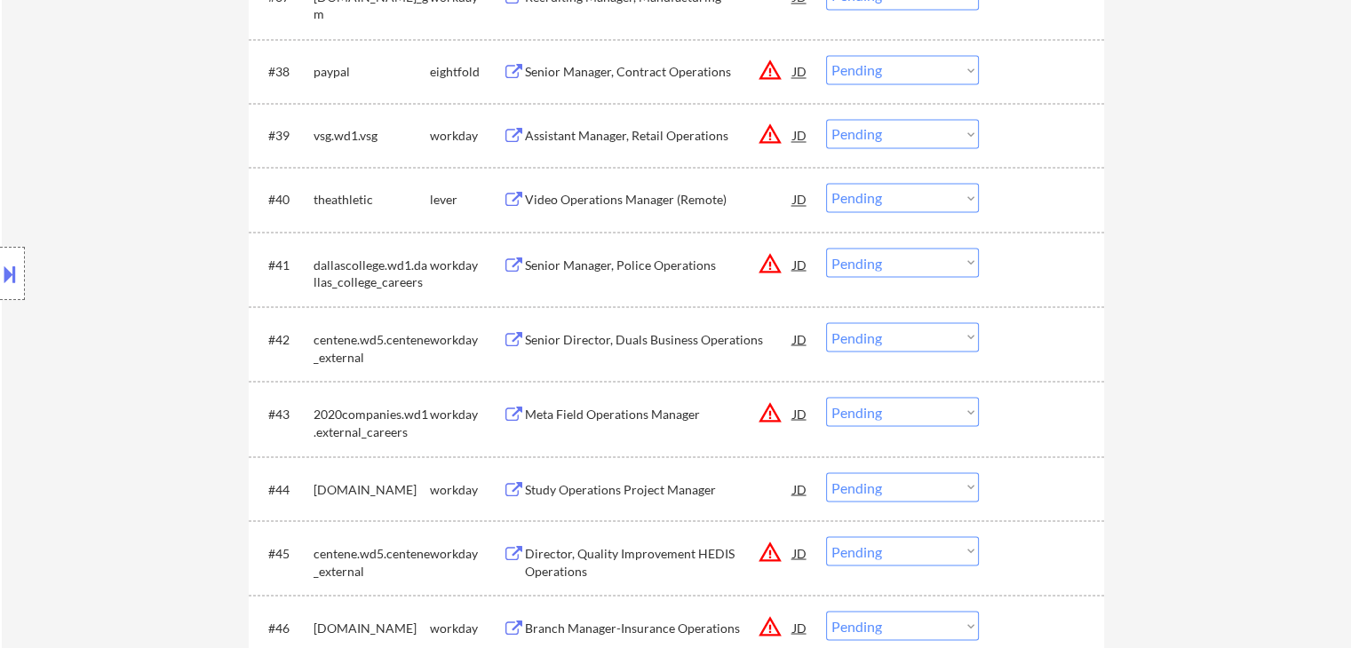
click at [569, 194] on div "Video Operations Manager (Remote)" at bounding box center [659, 200] width 268 height 18
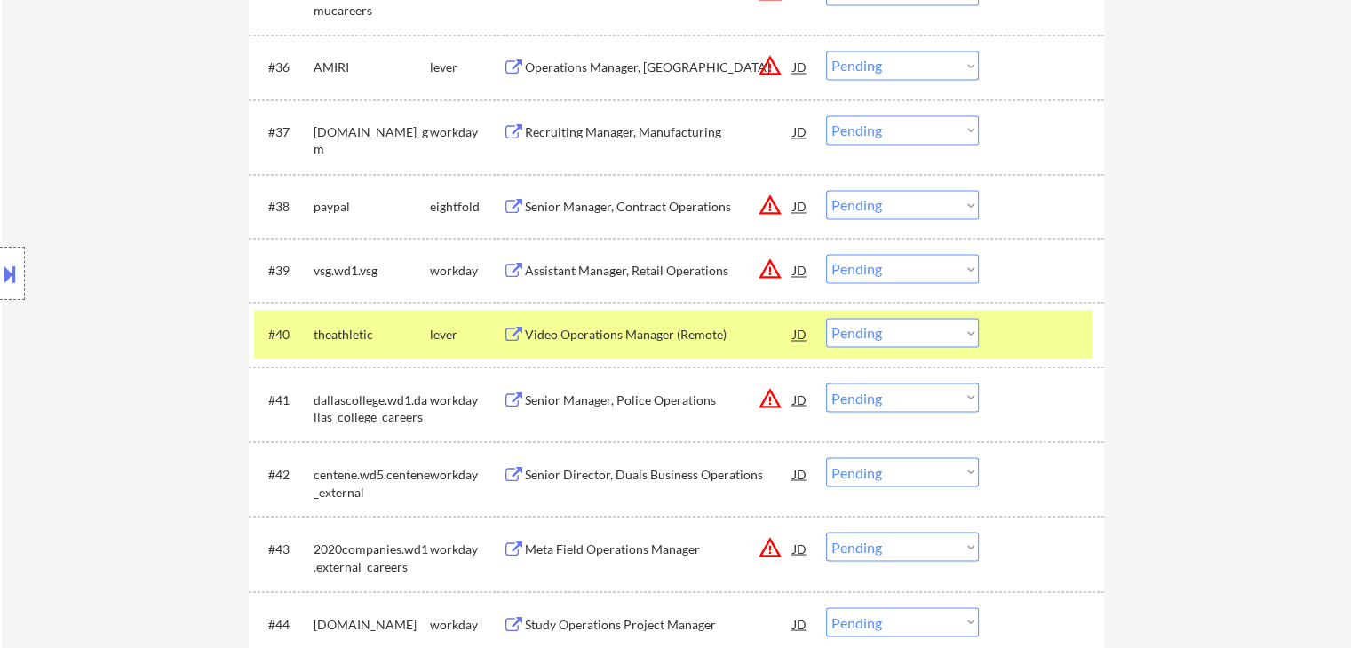
scroll to position [2843, 0]
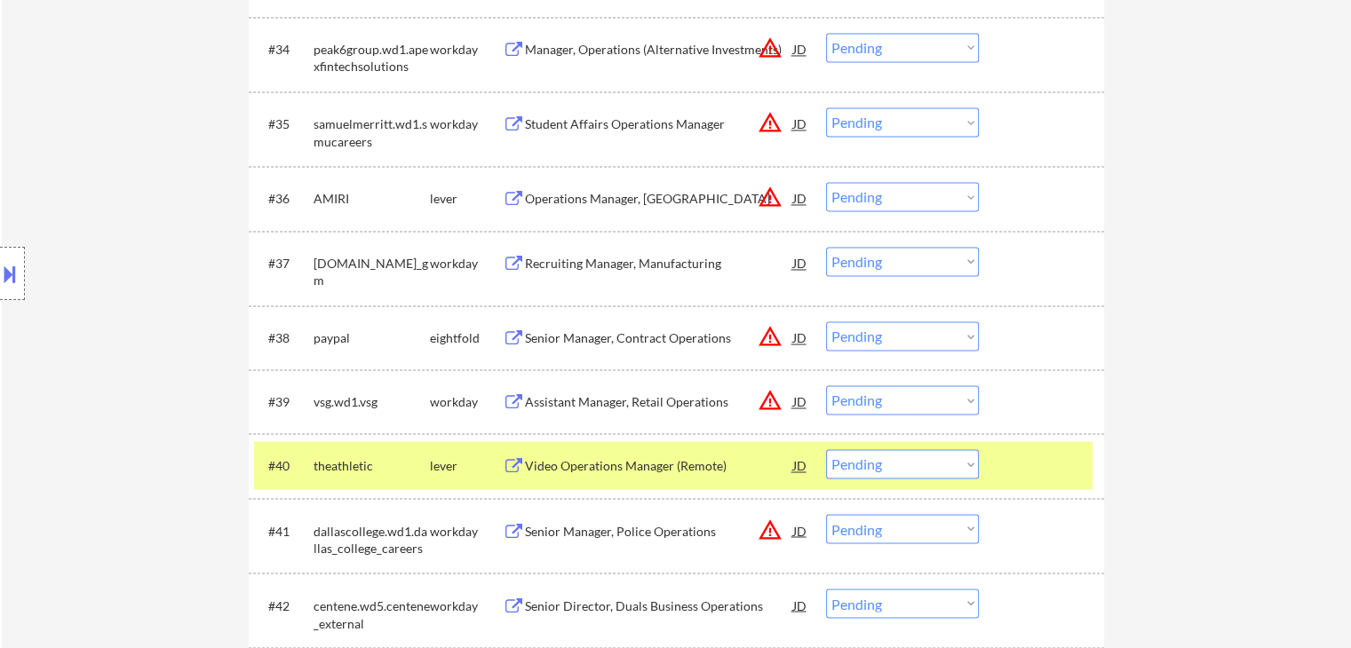
click at [567, 199] on div "Operations Manager, [GEOGRAPHIC_DATA]" at bounding box center [659, 199] width 268 height 18
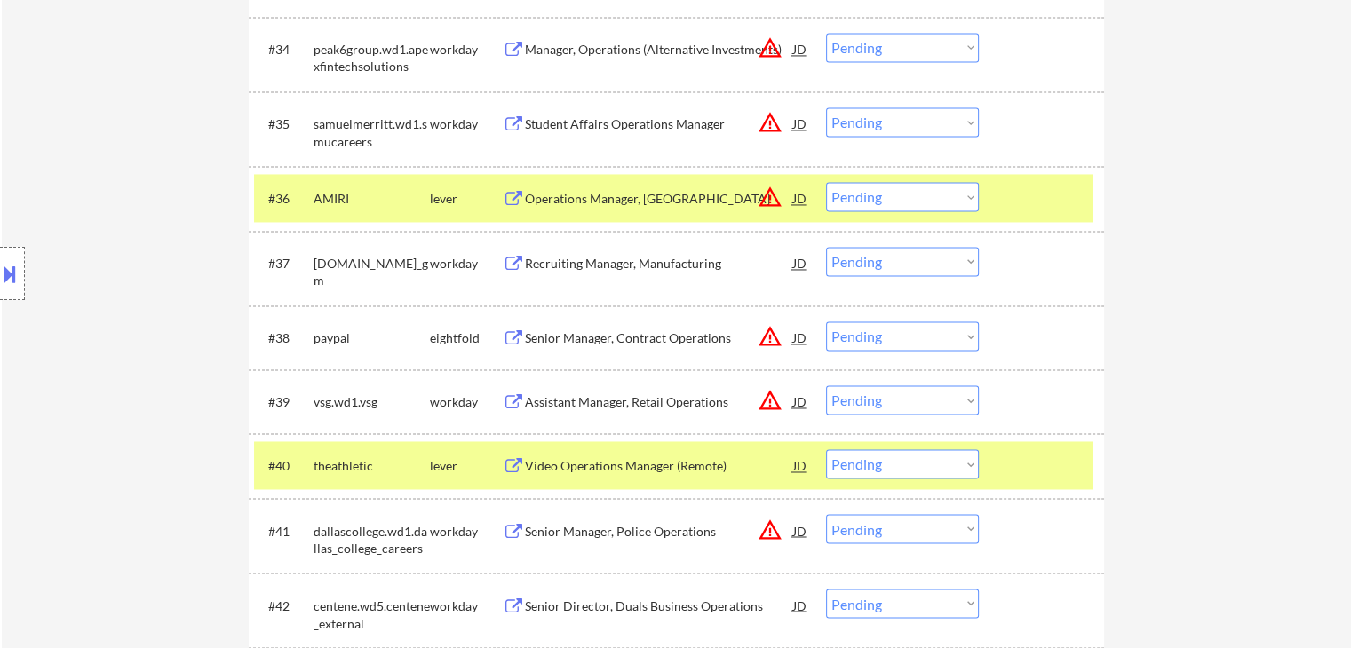
scroll to position [2576, 0]
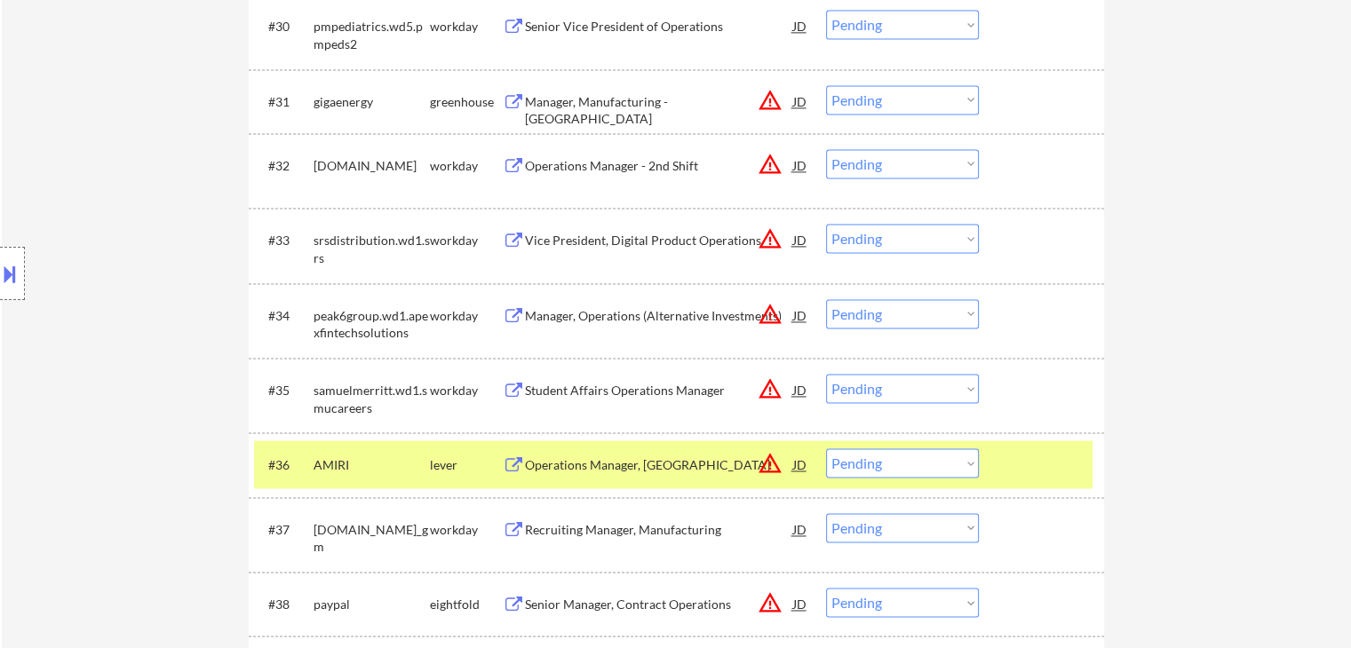
click at [577, 106] on div "Manager, Manufacturing - [GEOGRAPHIC_DATA]" at bounding box center [659, 110] width 268 height 35
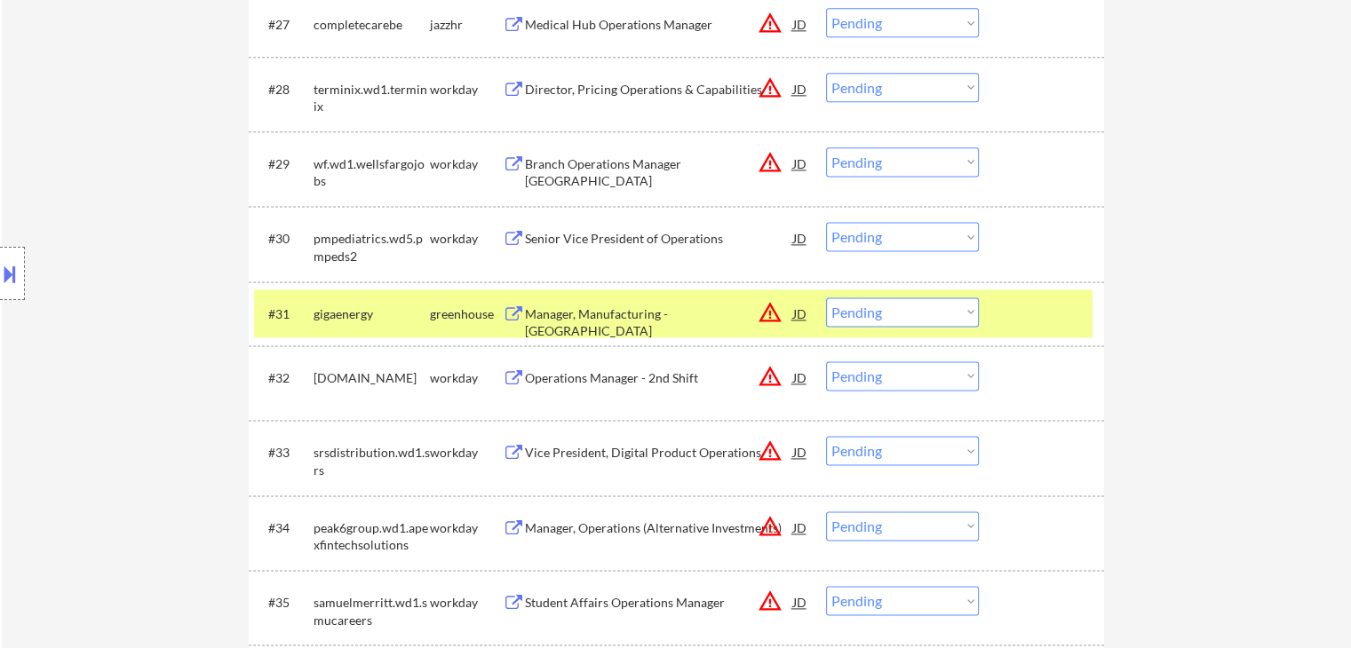
scroll to position [2132, 0]
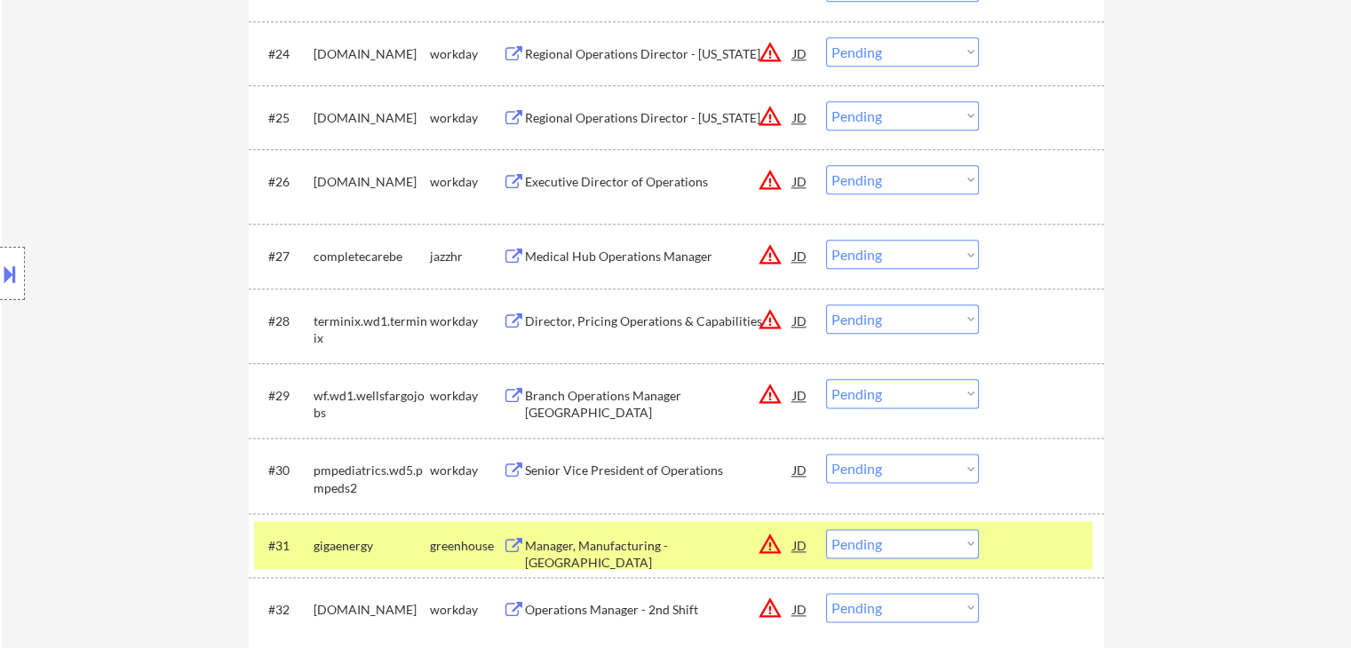
click at [578, 253] on div "Medical Hub Operations Manager" at bounding box center [659, 257] width 268 height 18
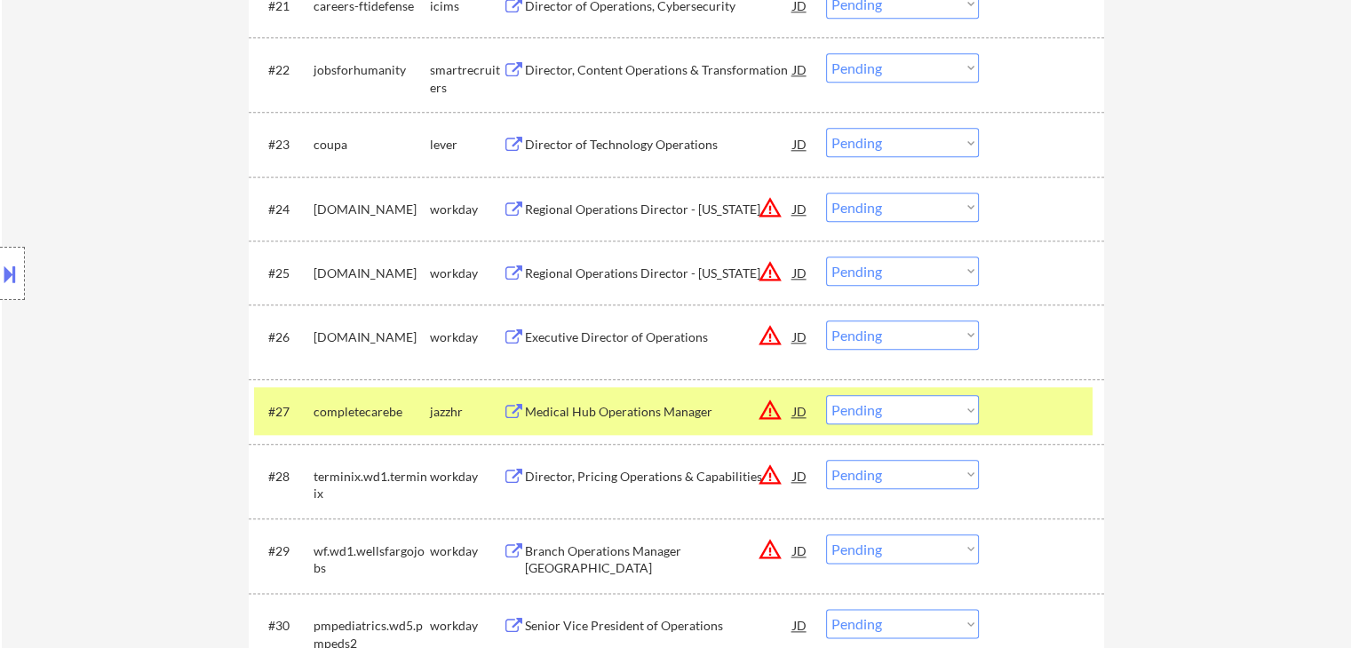
scroll to position [1866, 0]
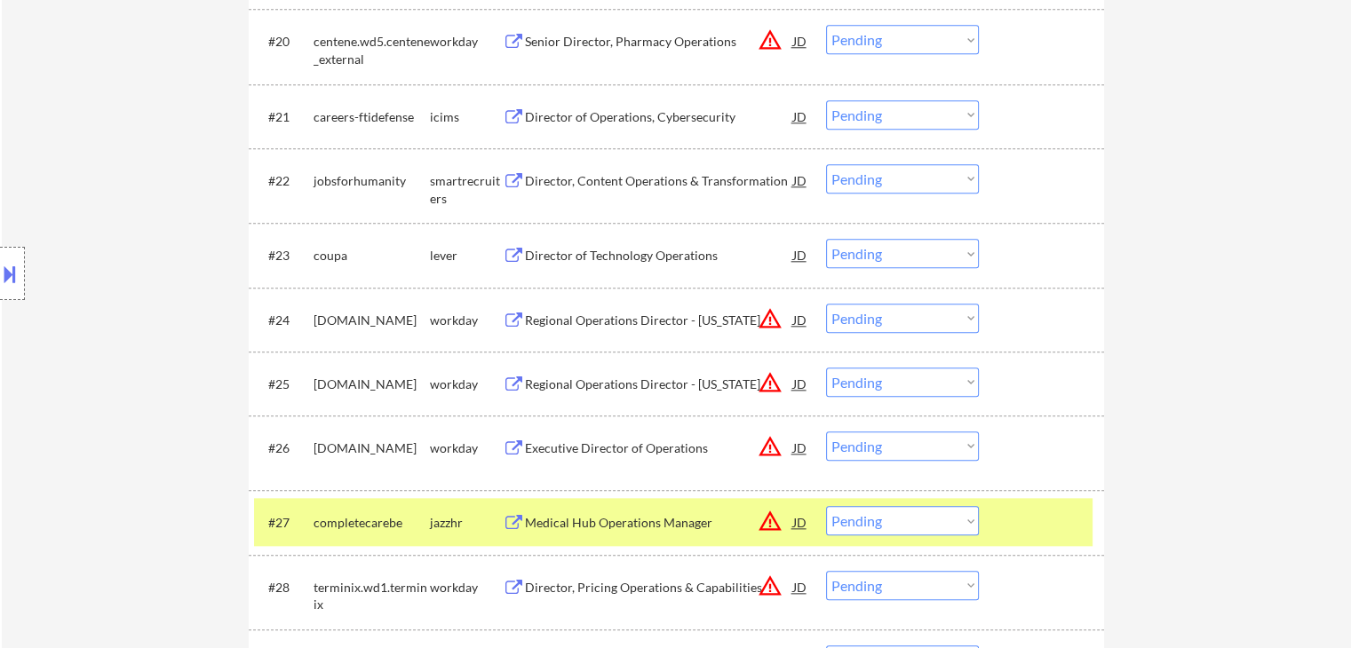
click at [559, 255] on div "Director of Technology Operations" at bounding box center [659, 256] width 268 height 18
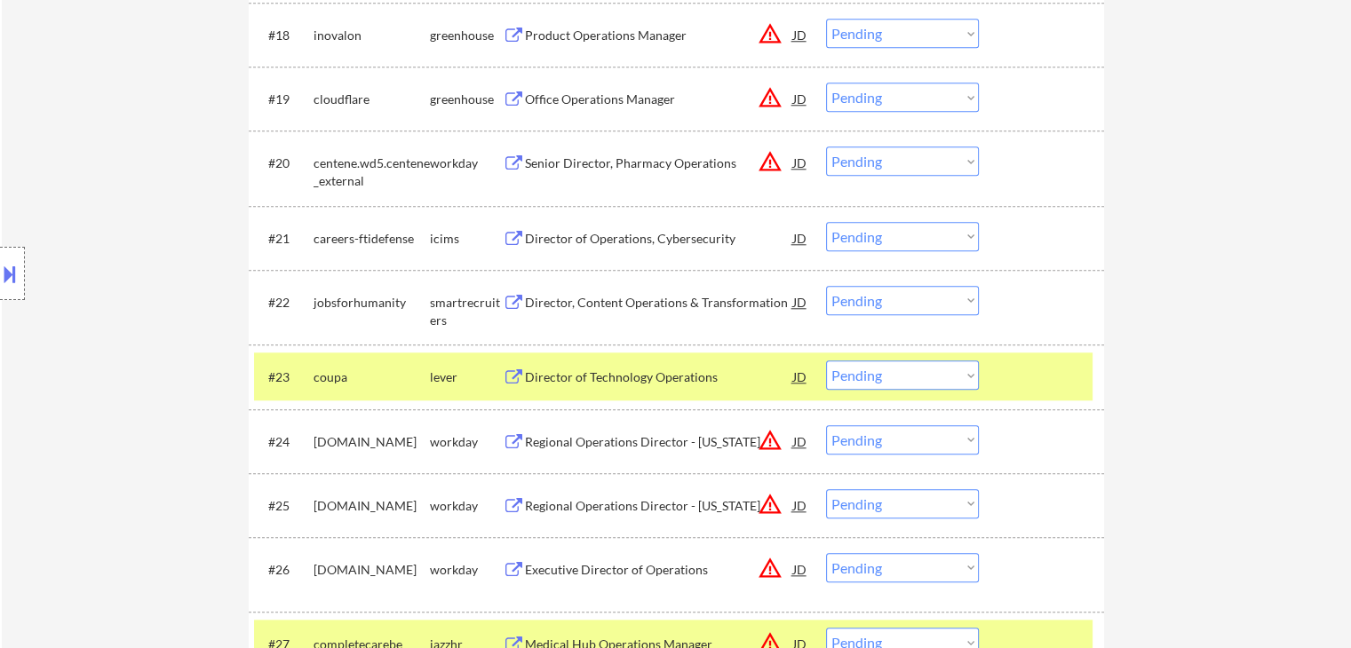
scroll to position [1599, 0]
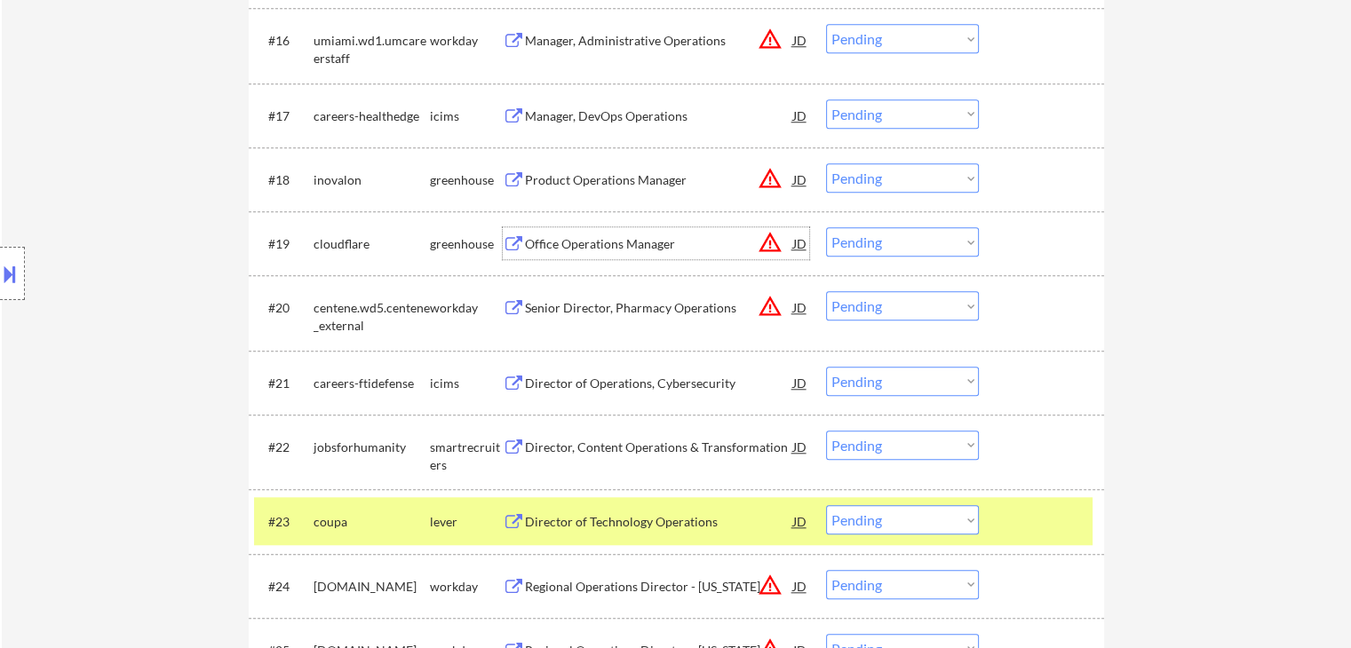
click at [572, 238] on div "Office Operations Manager" at bounding box center [659, 244] width 268 height 18
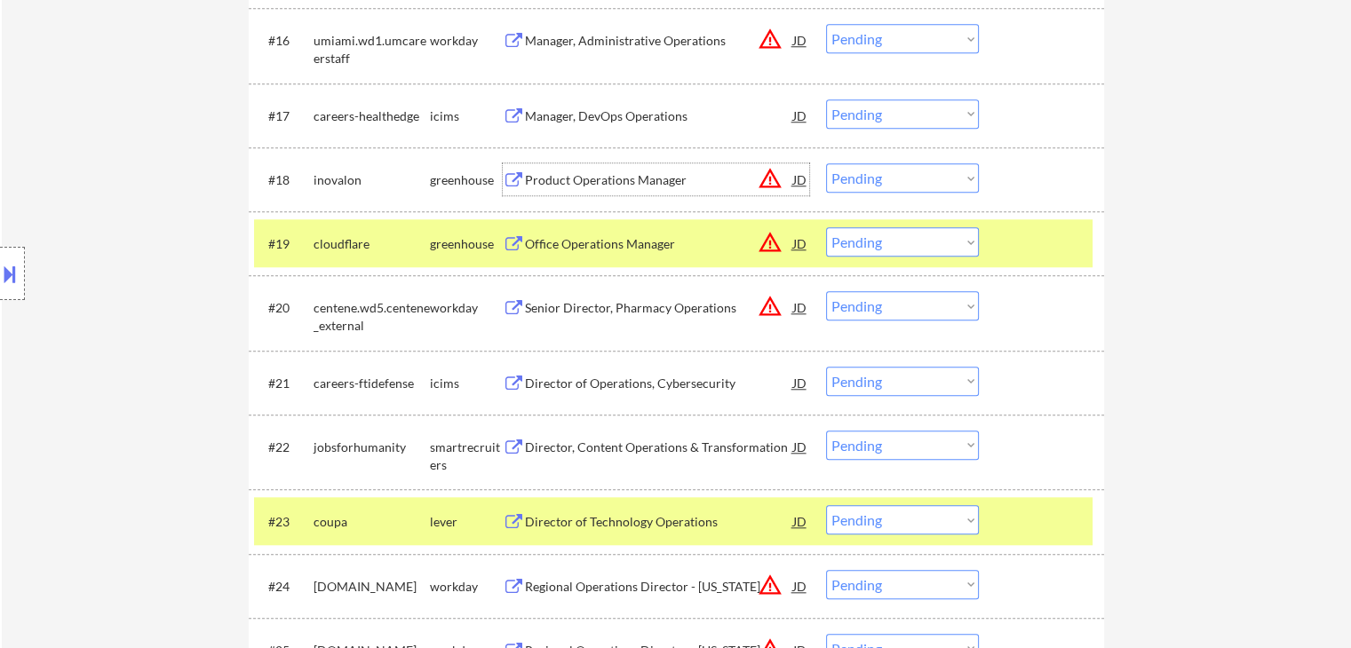
click at [581, 181] on div "Product Operations Manager" at bounding box center [659, 180] width 268 height 18
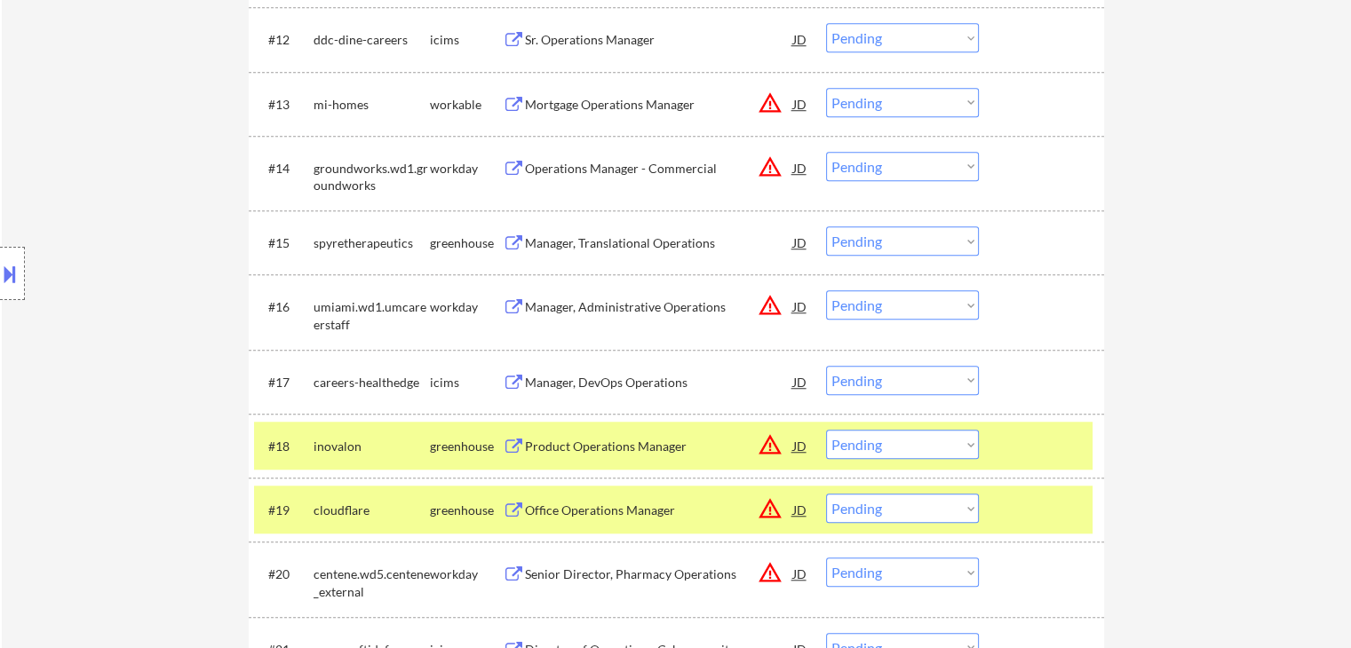
scroll to position [6846, 0]
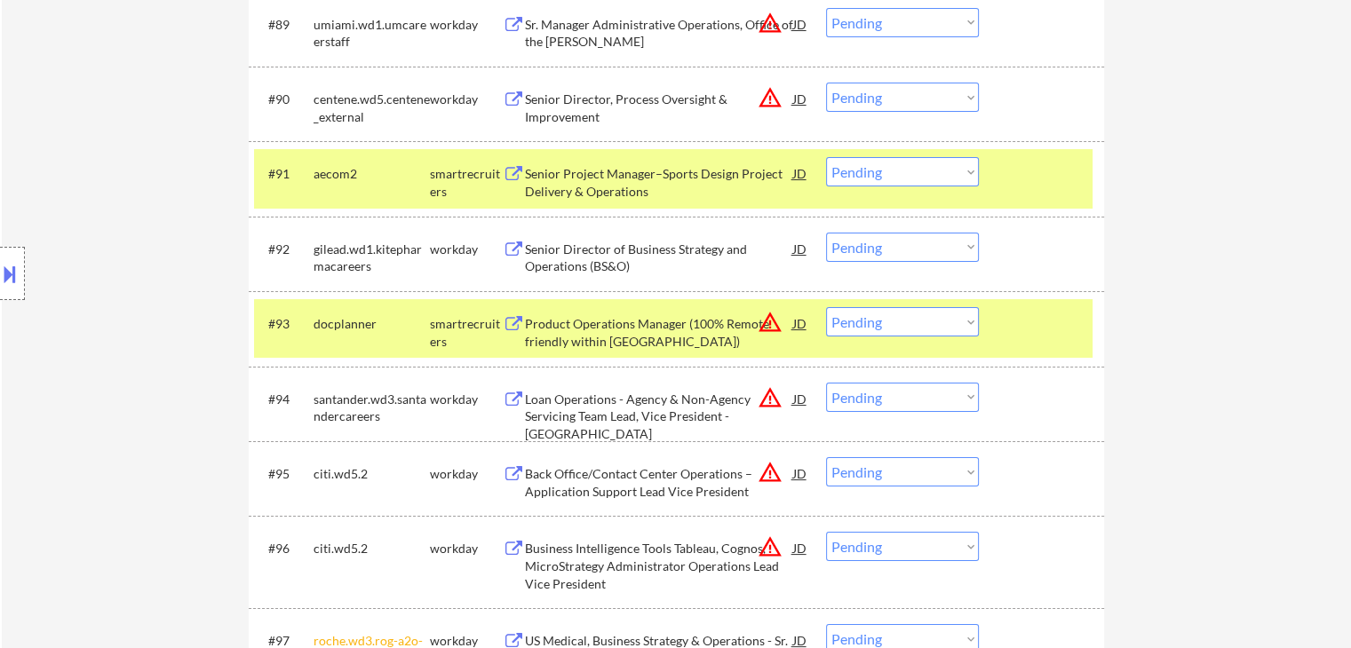
click at [903, 328] on select "Choose an option... Pending Applied Excluded (Questions) Excluded (Expired) Exc…" at bounding box center [902, 321] width 153 height 29
click at [826, 307] on select "Choose an option... Pending Applied Excluded (Questions) Excluded (Expired) Exc…" at bounding box center [902, 321] width 153 height 29
select select ""pending""
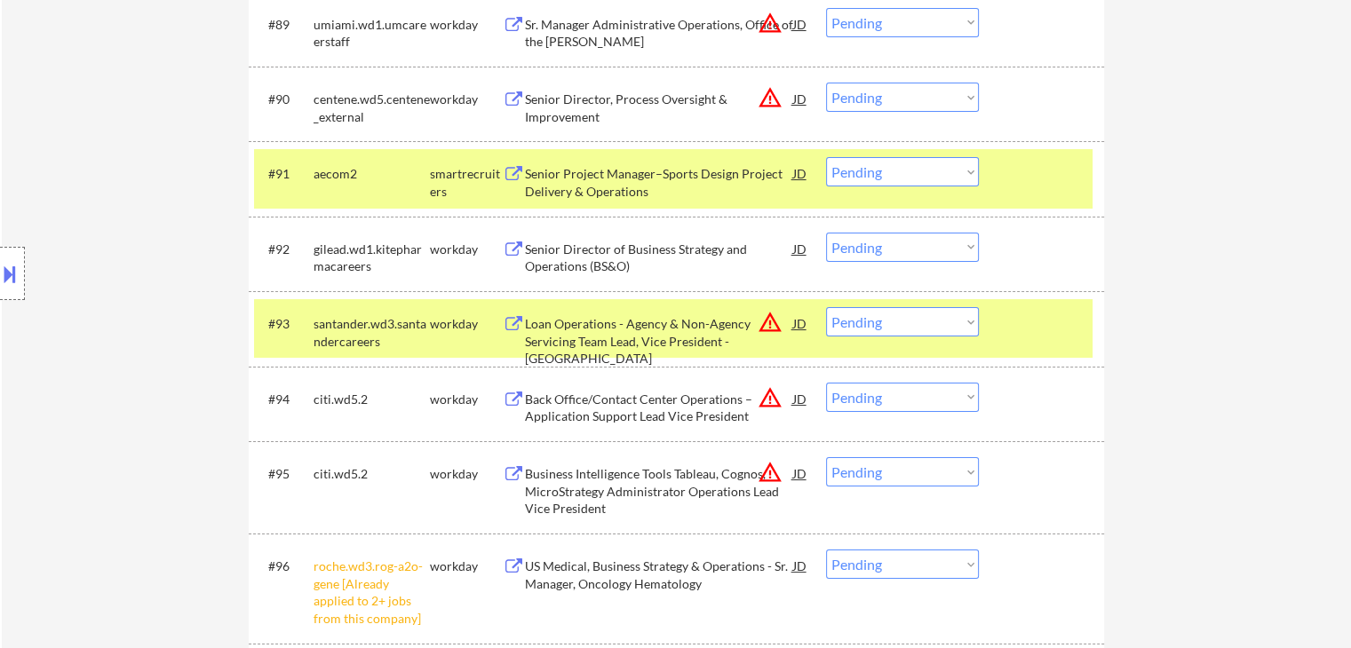
scroll to position [6246, 0]
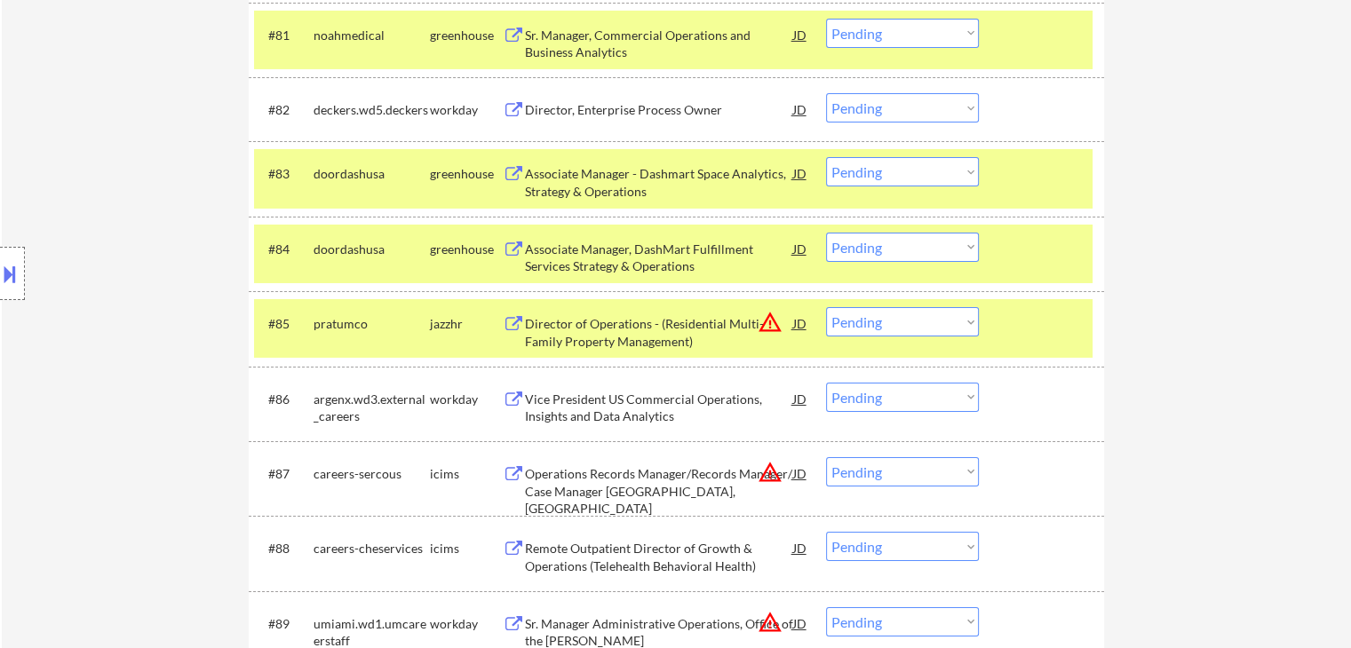
click at [944, 324] on select "Choose an option... Pending Applied Excluded (Questions) Excluded (Expired) Exc…" at bounding box center [902, 321] width 153 height 29
click at [826, 307] on select "Choose an option... Pending Applied Excluded (Questions) Excluded (Expired) Exc…" at bounding box center [902, 321] width 153 height 29
select select ""pending""
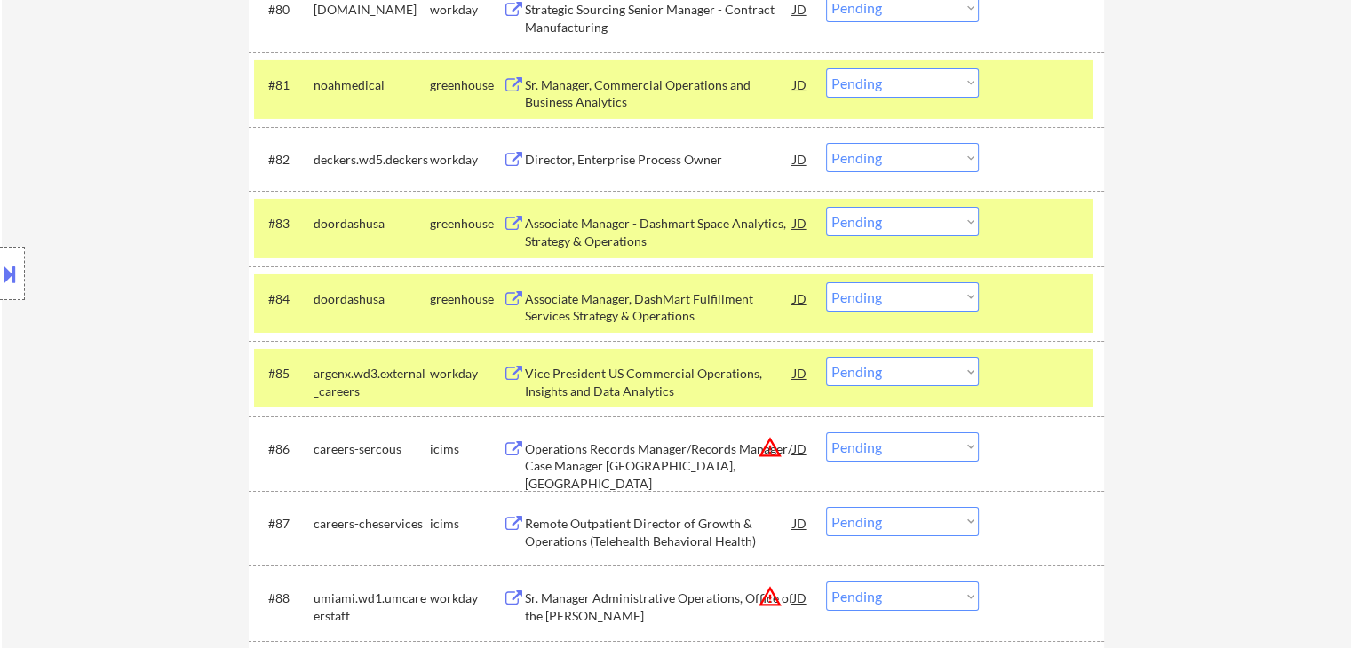
scroll to position [6157, 0]
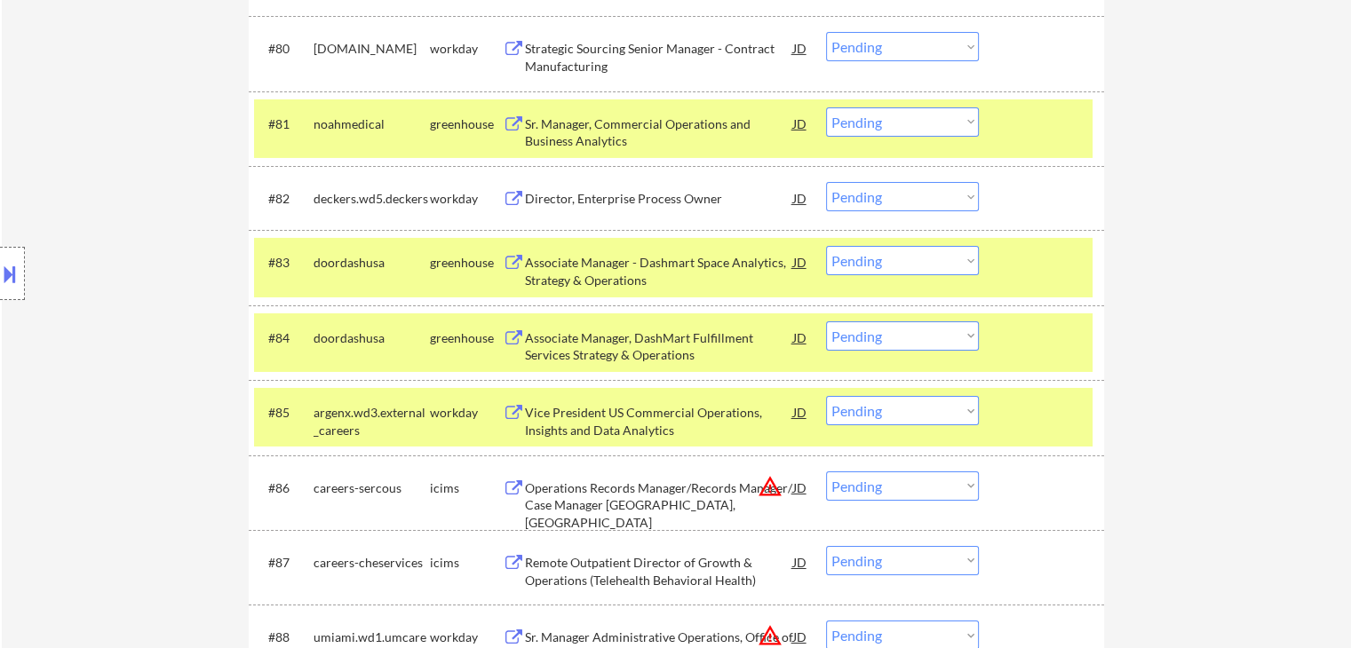
click at [882, 126] on select "Choose an option... Pending Applied Excluded (Questions) Excluded (Expired) Exc…" at bounding box center [902, 121] width 153 height 29
click at [826, 107] on select "Choose an option... Pending Applied Excluded (Questions) Excluded (Expired) Exc…" at bounding box center [902, 121] width 153 height 29
select select ""pending""
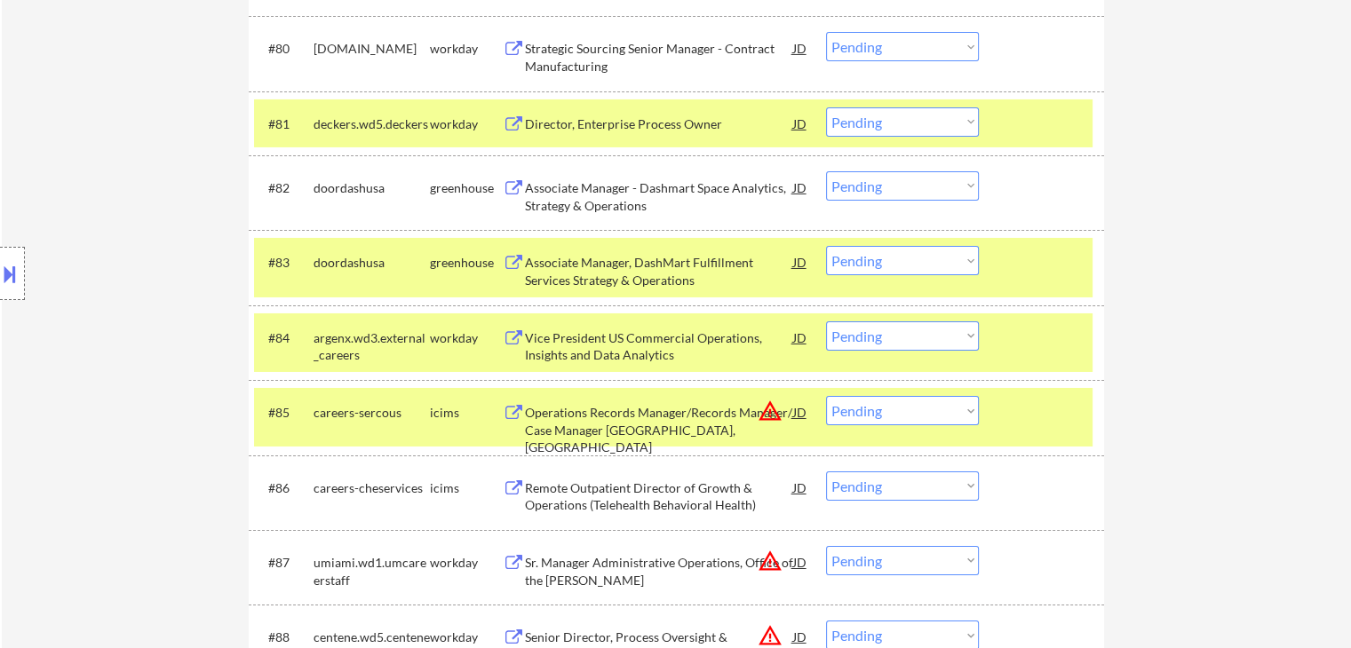
scroll to position [6545, 0]
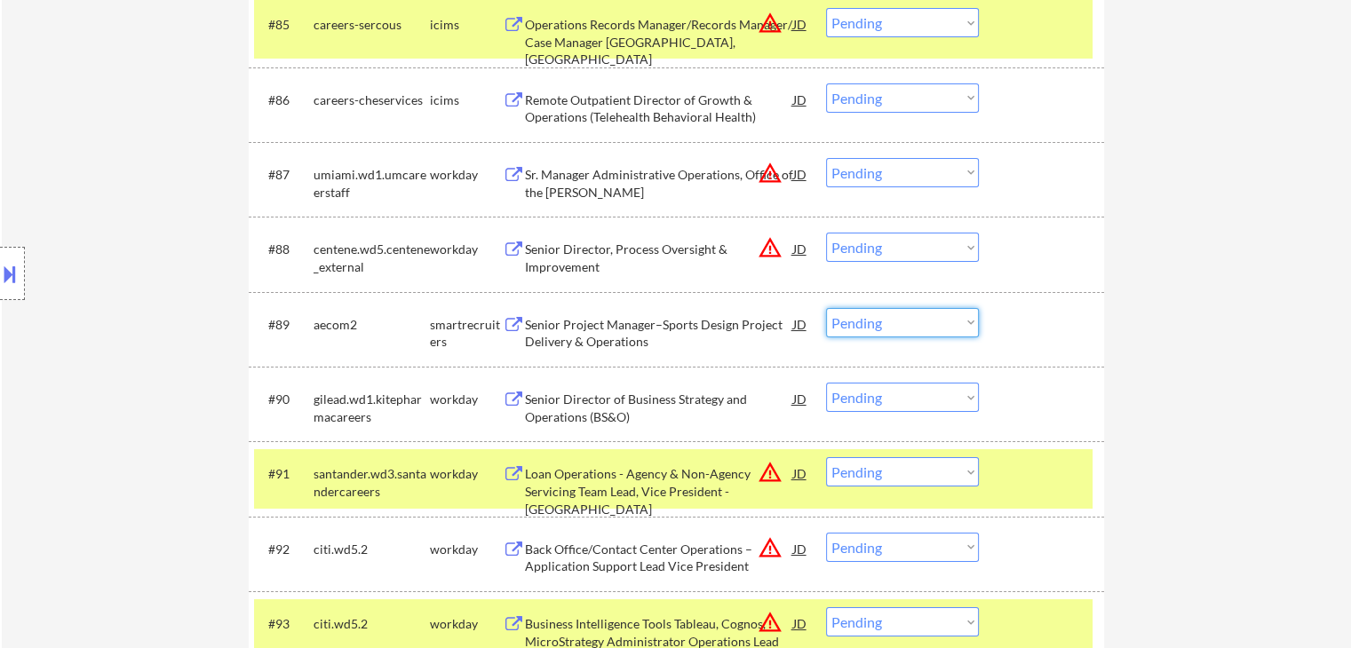
drag, startPoint x: 895, startPoint y: 322, endPoint x: 895, endPoint y: 333, distance: 10.7
click at [895, 322] on select "Choose an option... Pending Applied Excluded (Questions) Excluded (Expired) Exc…" at bounding box center [902, 322] width 153 height 29
click at [826, 308] on select "Choose an option... Pending Applied Excluded (Questions) Excluded (Expired) Exc…" at bounding box center [902, 322] width 153 height 29
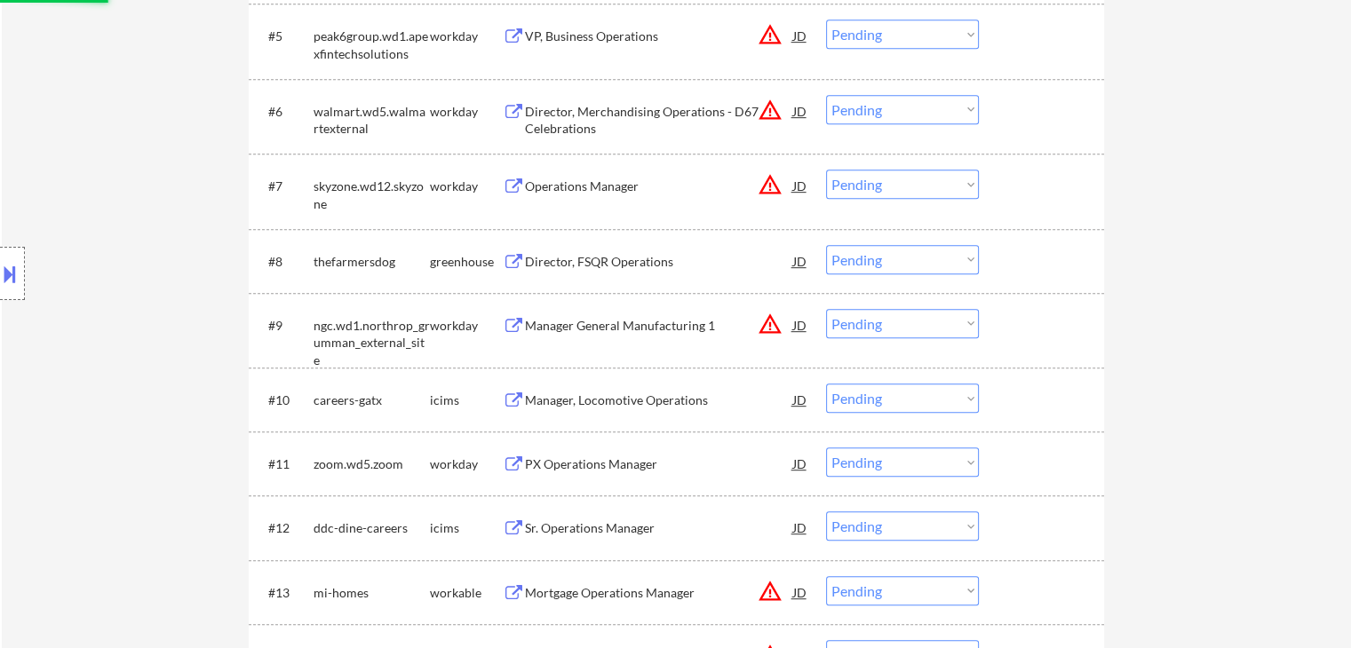
scroll to position [743, 0]
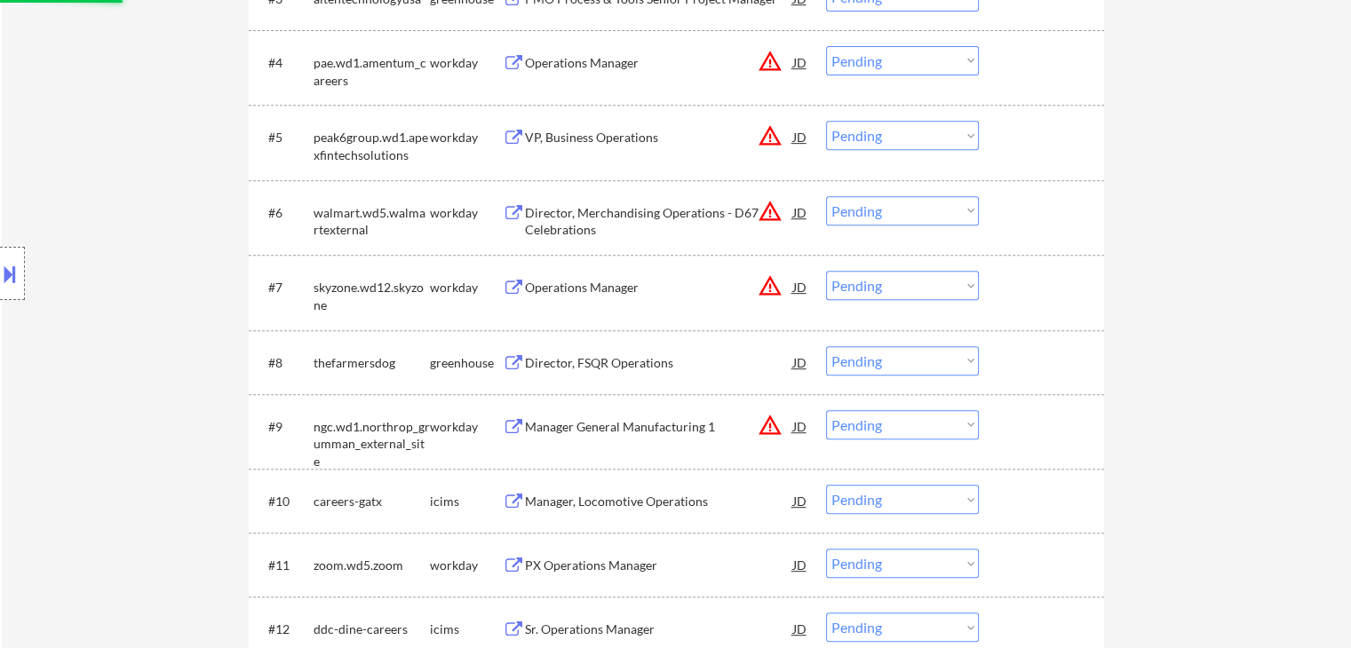
select select ""pending""
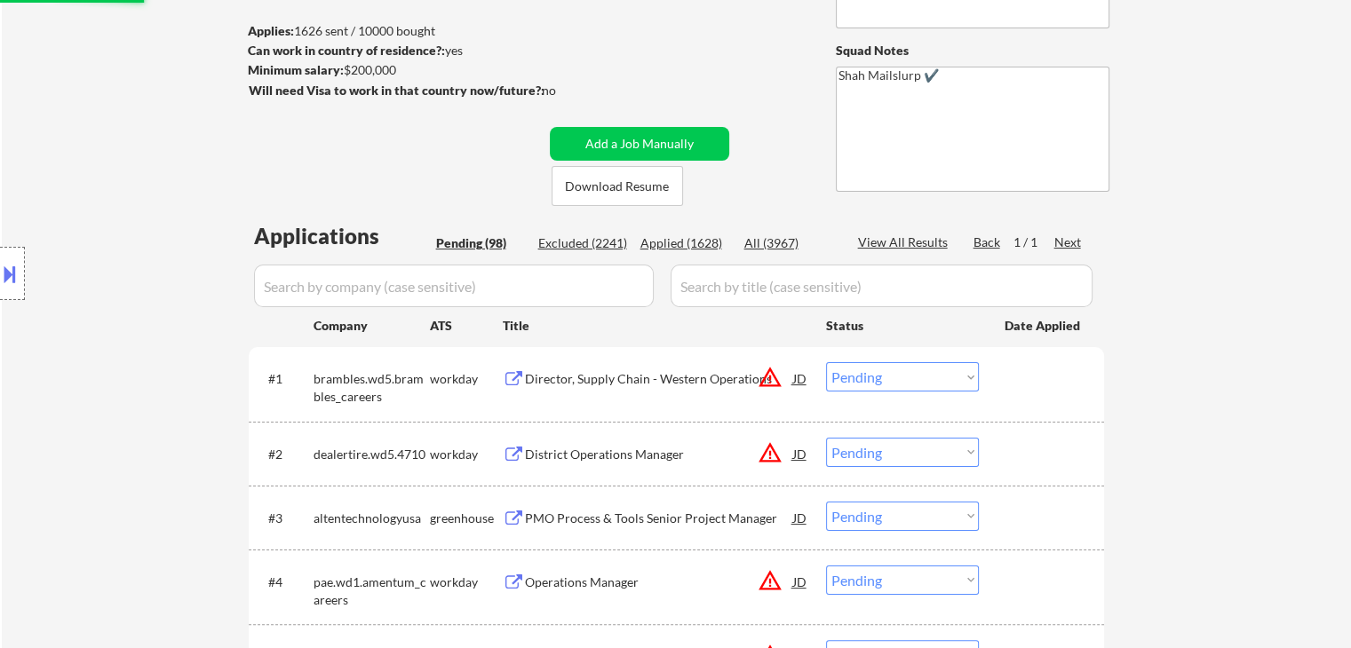
scroll to position [0, 0]
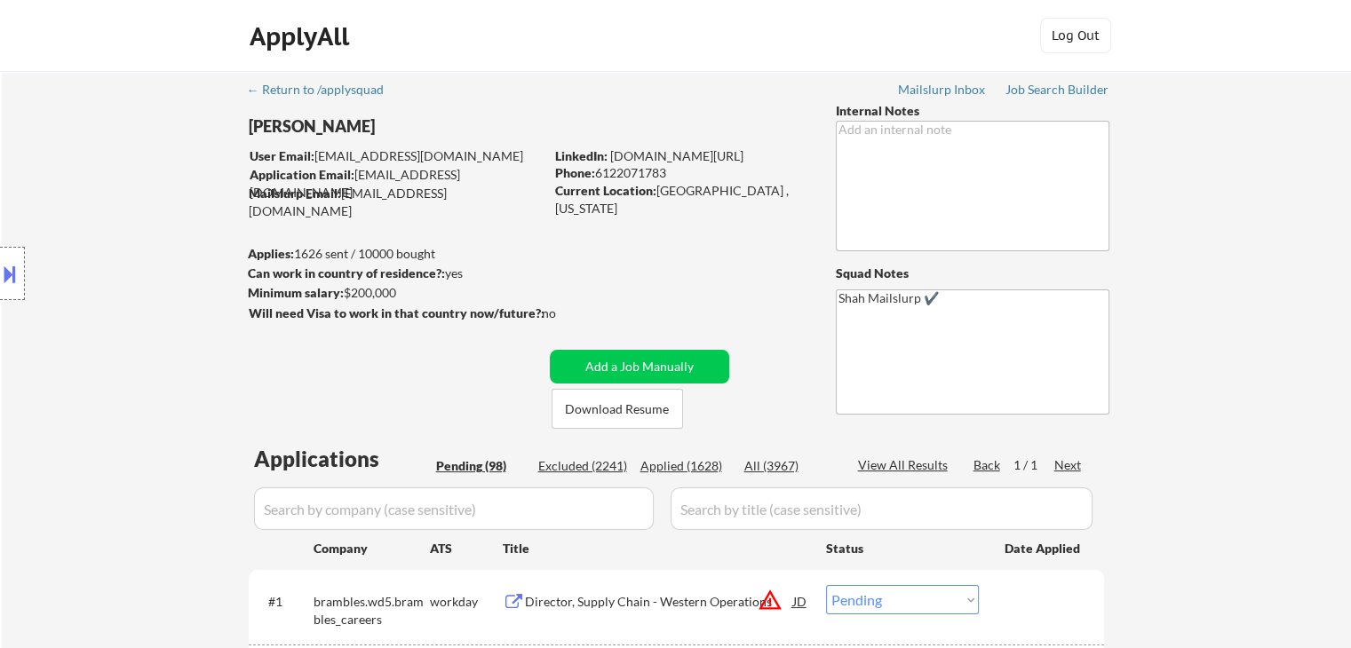
click at [42, 388] on div "Location Inclusions:" at bounding box center [159, 274] width 318 height 330
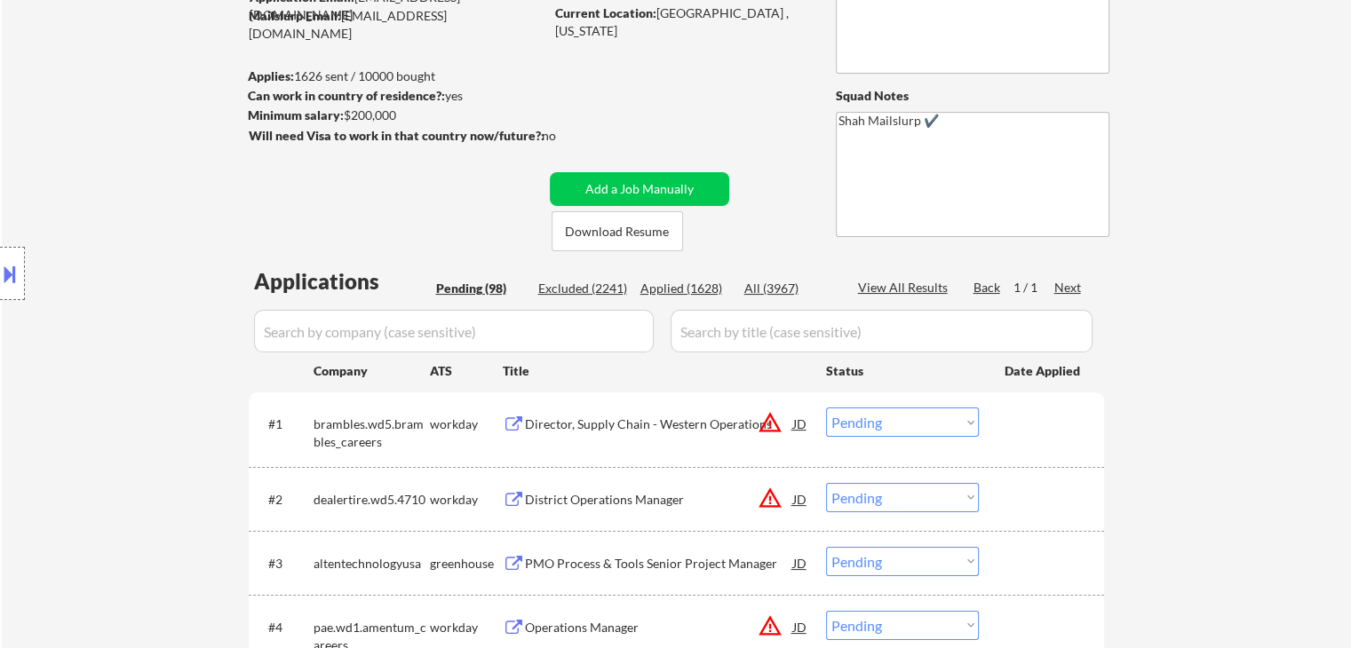
scroll to position [3488, 0]
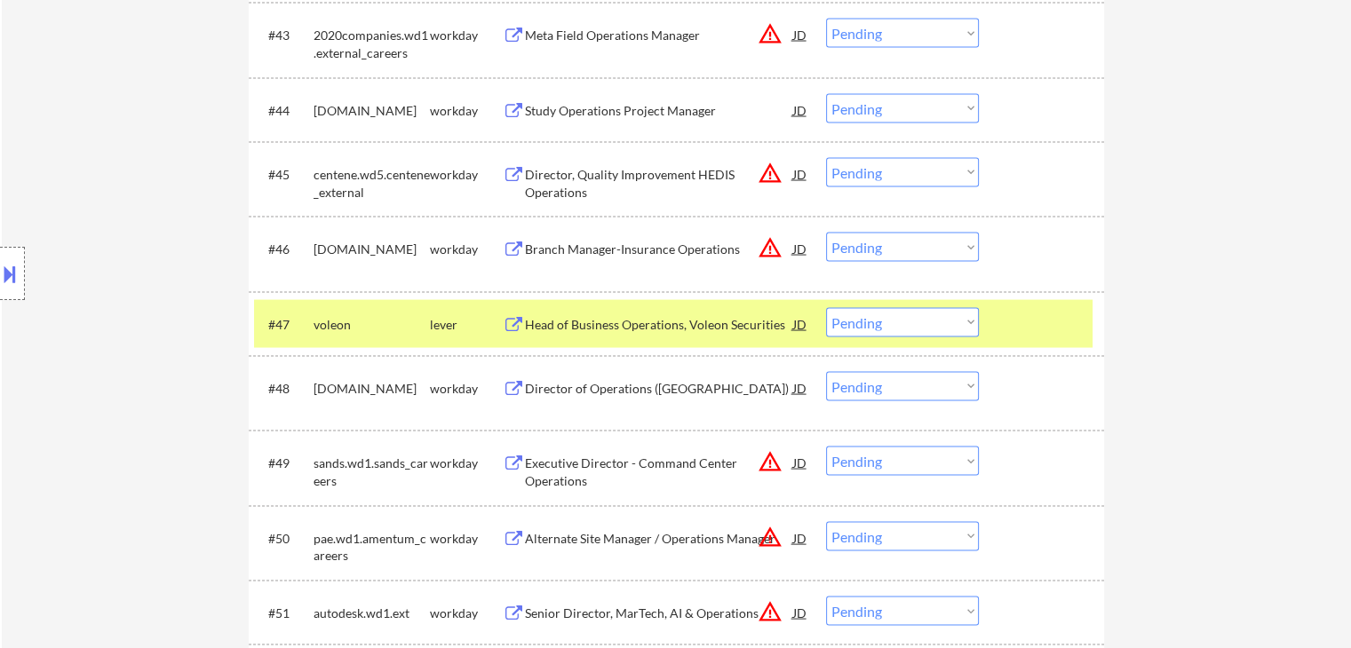
click at [863, 328] on select "Choose an option... Pending Applied Excluded (Questions) Excluded (Expired) Exc…" at bounding box center [902, 322] width 153 height 29
click at [826, 308] on select "Choose an option... Pending Applied Excluded (Questions) Excluded (Expired) Exc…" at bounding box center [902, 322] width 153 height 29
select select ""pending""
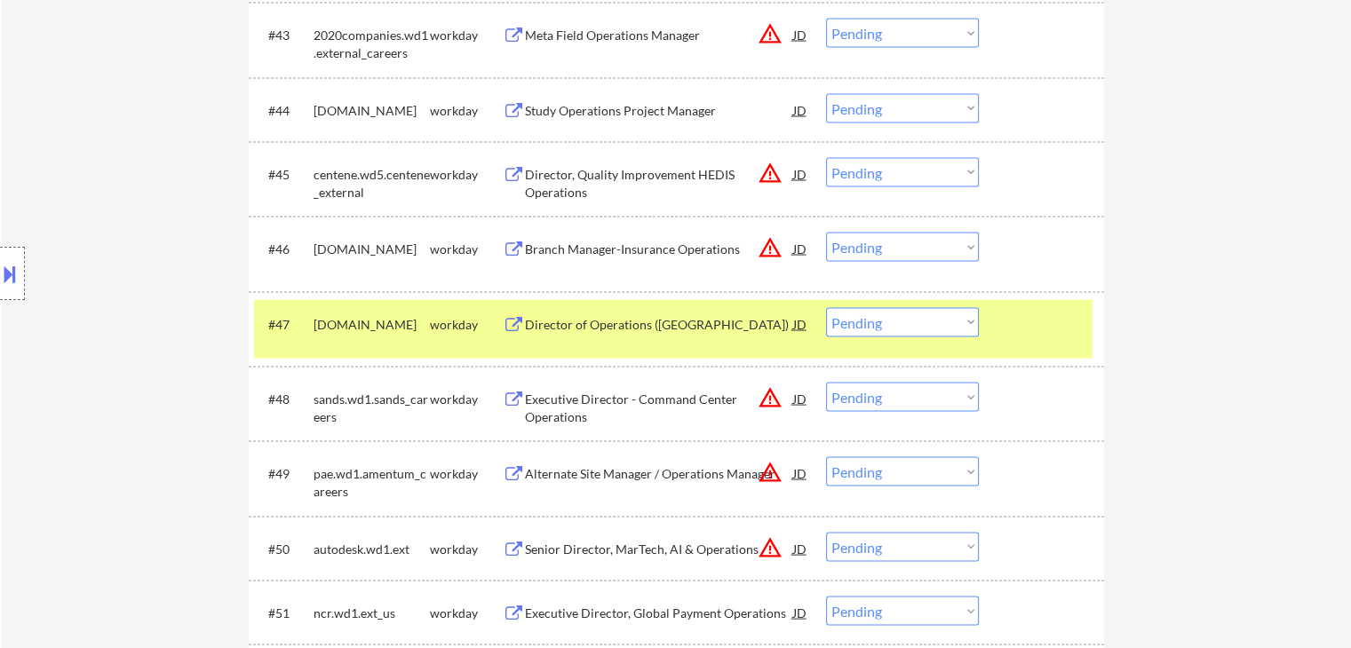
scroll to position [2353, 0]
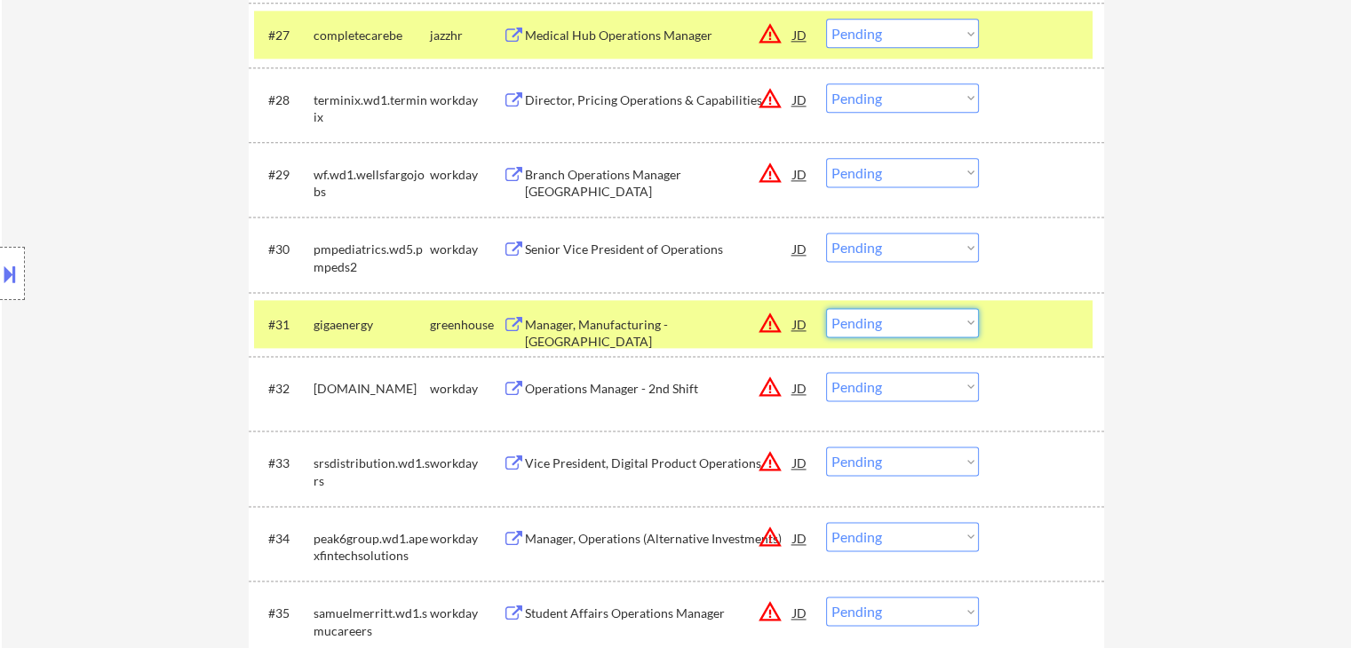
click at [888, 328] on select "Choose an option... Pending Applied Excluded (Questions) Excluded (Expired) Exc…" at bounding box center [902, 322] width 153 height 29
click at [826, 308] on select "Choose an option... Pending Applied Excluded (Questions) Excluded (Expired) Exc…" at bounding box center [902, 322] width 153 height 29
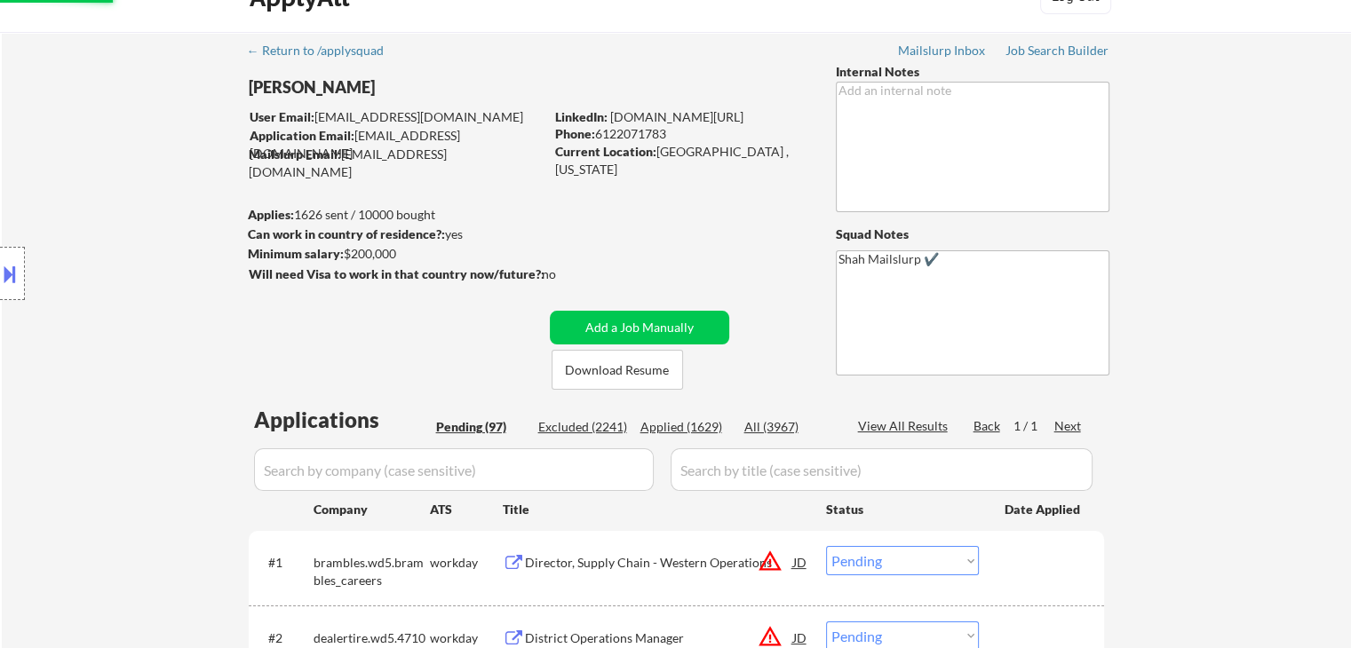
scroll to position [0, 0]
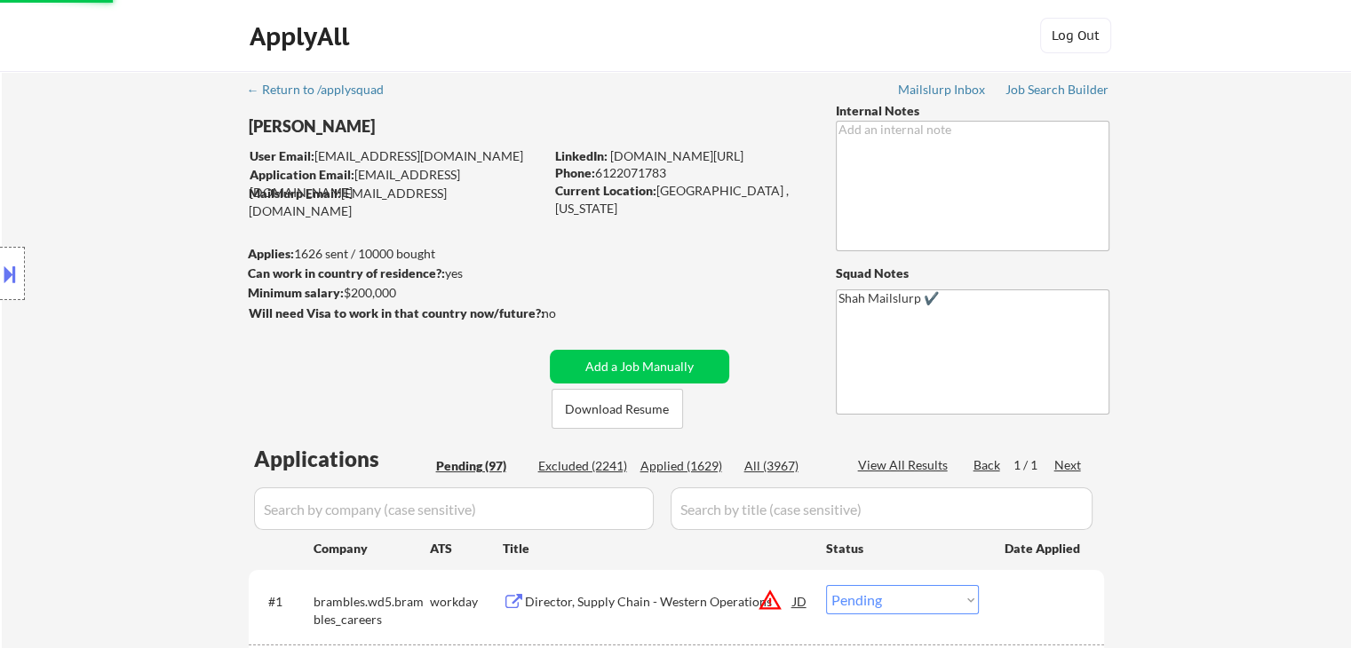
select select ""pending""
click at [124, 364] on div "Location Inclusions:" at bounding box center [159, 274] width 318 height 330
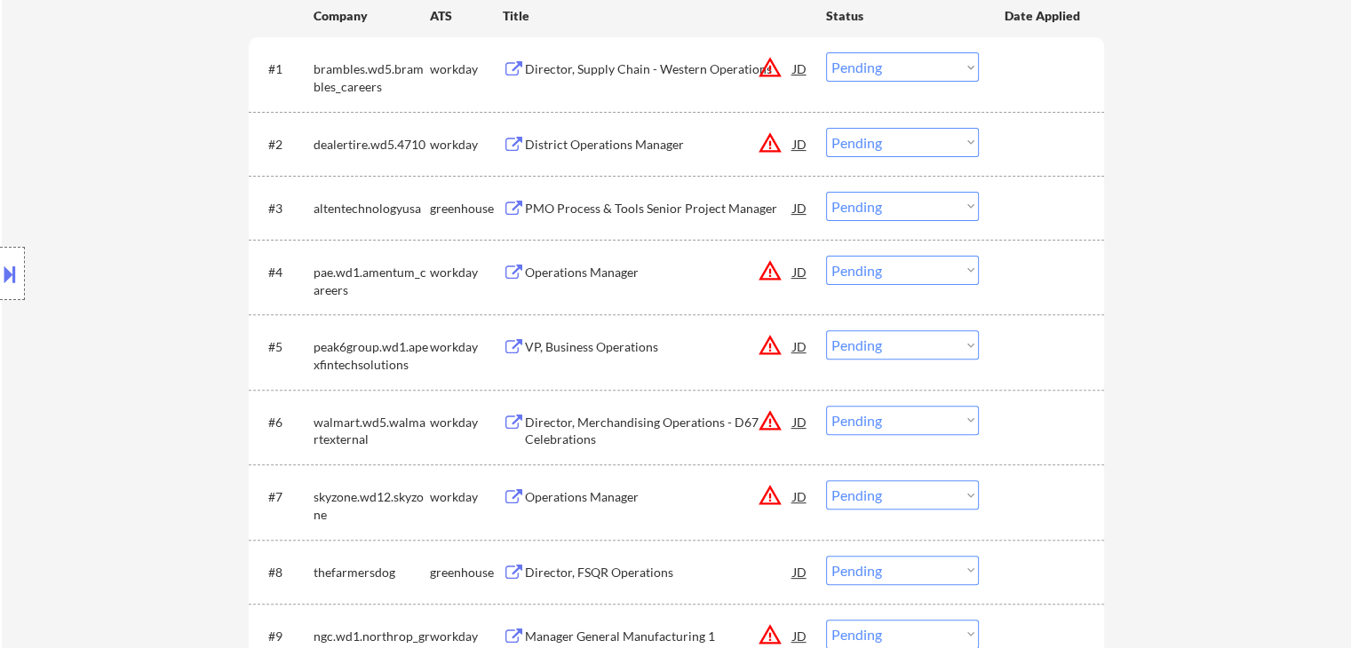
scroll to position [622, 0]
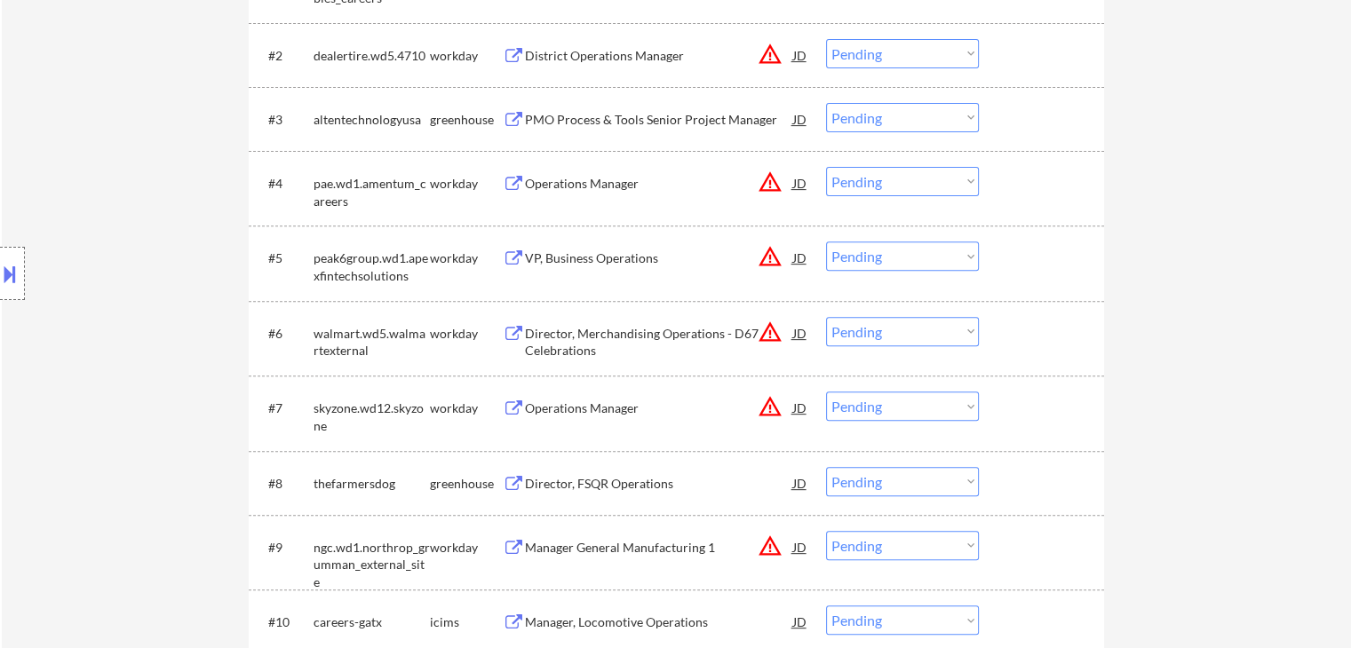
click at [563, 489] on div "Director, FSQR Operations" at bounding box center [659, 484] width 268 height 18
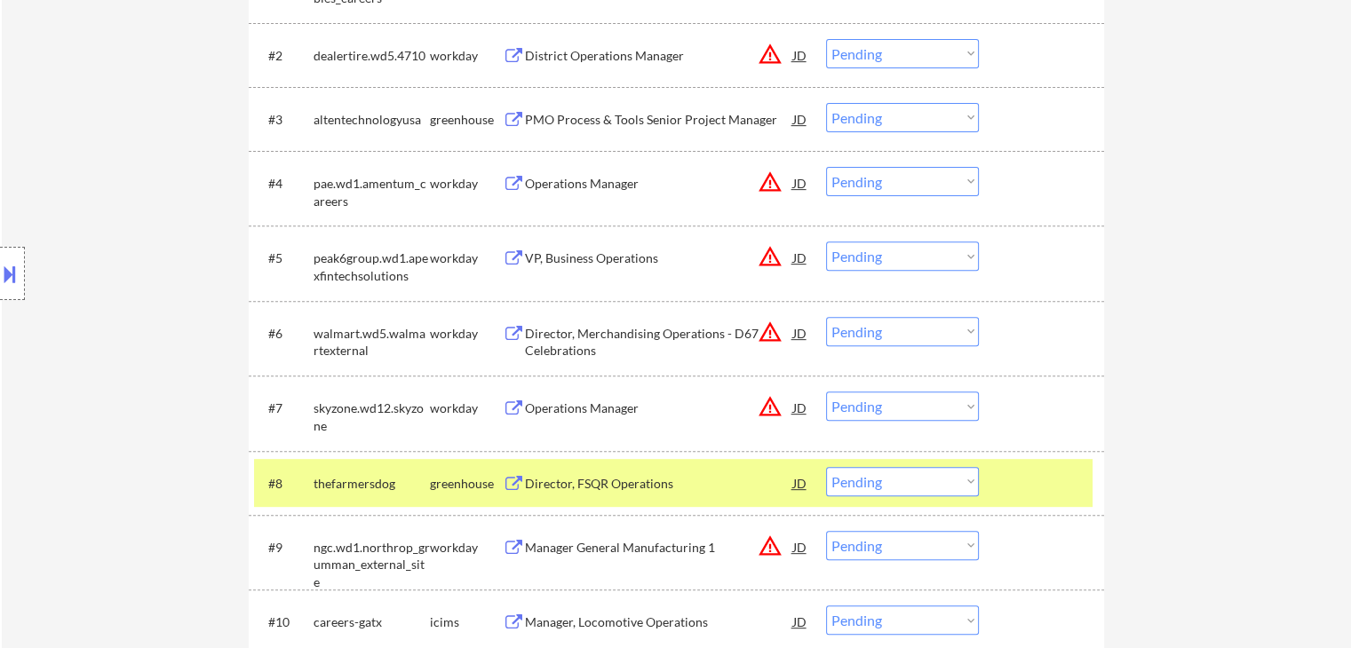
drag, startPoint x: 888, startPoint y: 485, endPoint x: 892, endPoint y: 513, distance: 27.8
click at [888, 484] on select "Choose an option... Pending Applied Excluded (Questions) Excluded (Expired) Exc…" at bounding box center [902, 481] width 153 height 29
click at [826, 467] on select "Choose an option... Pending Applied Excluded (Questions) Excluded (Expired) Exc…" at bounding box center [902, 481] width 153 height 29
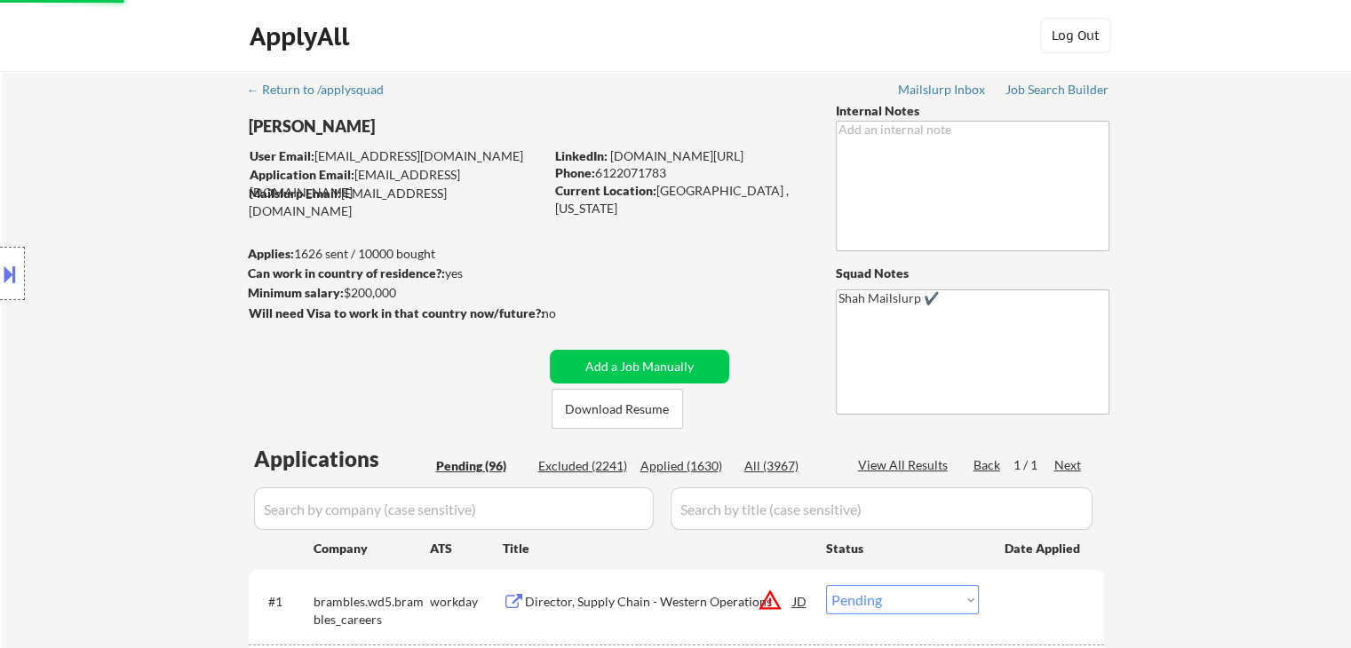
select select ""pending""
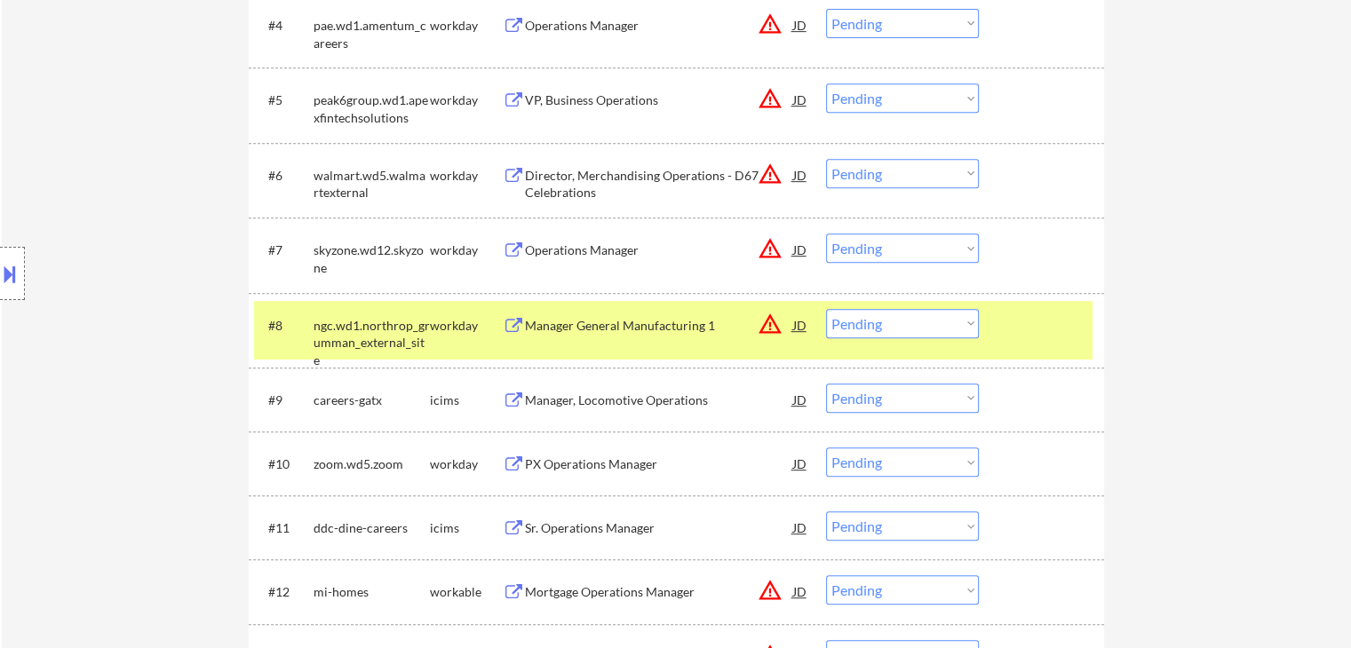
scroll to position [800, 0]
